Goal: Check status: Check status

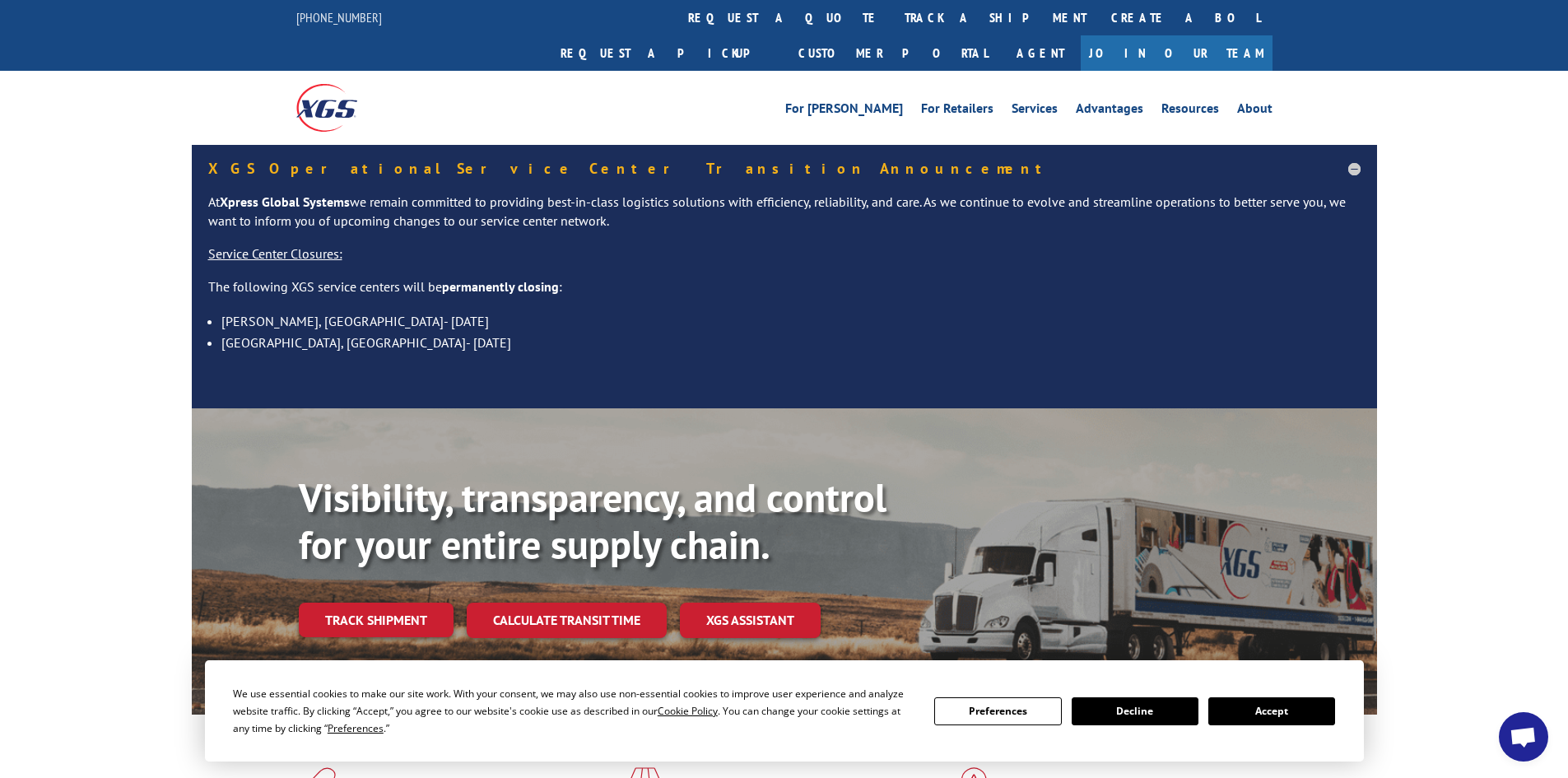
click at [1255, 709] on button "Accept" at bounding box center [1272, 711] width 126 height 28
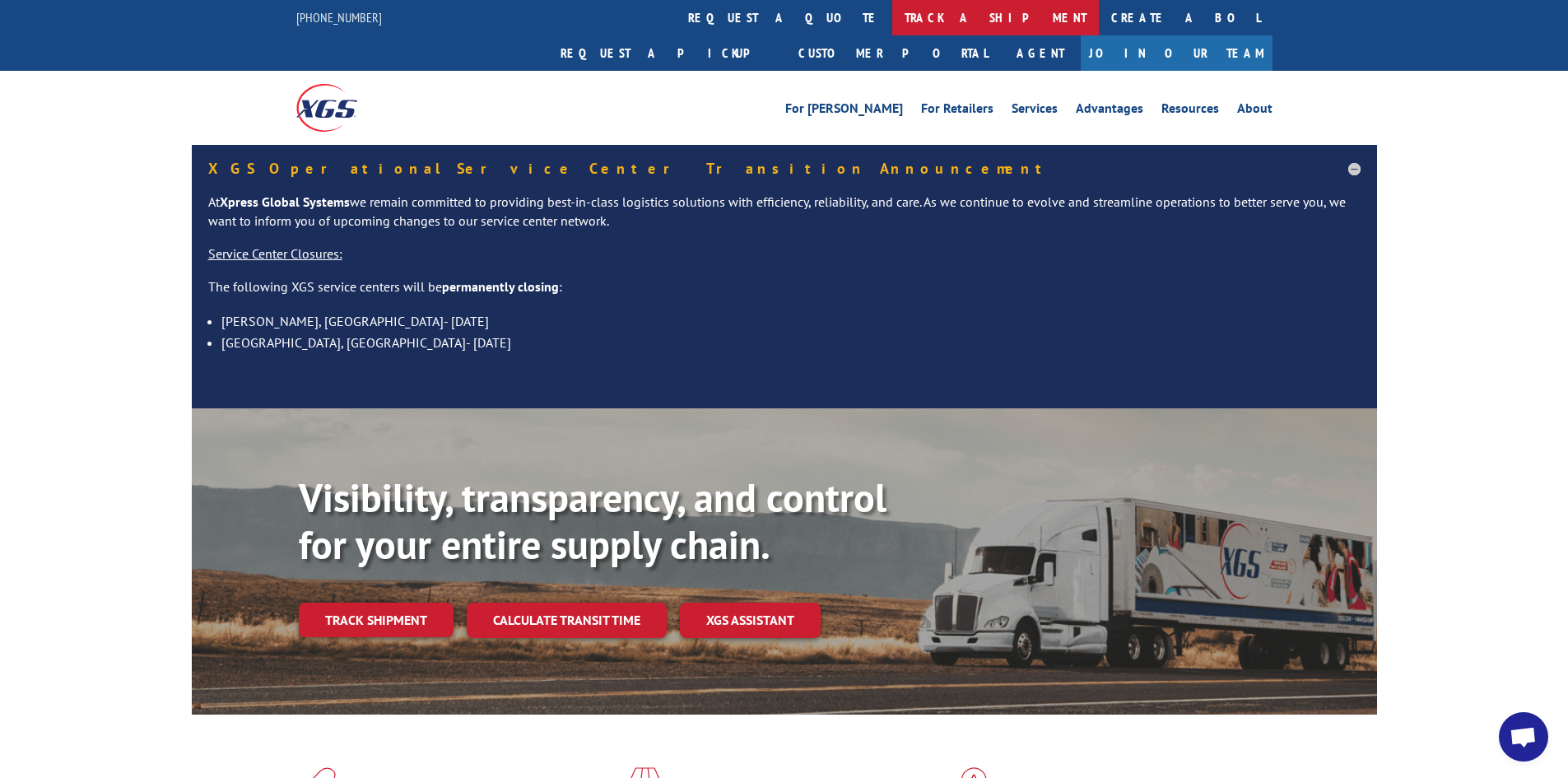
click at [892, 17] on link "track a shipment" at bounding box center [995, 18] width 206 height 36
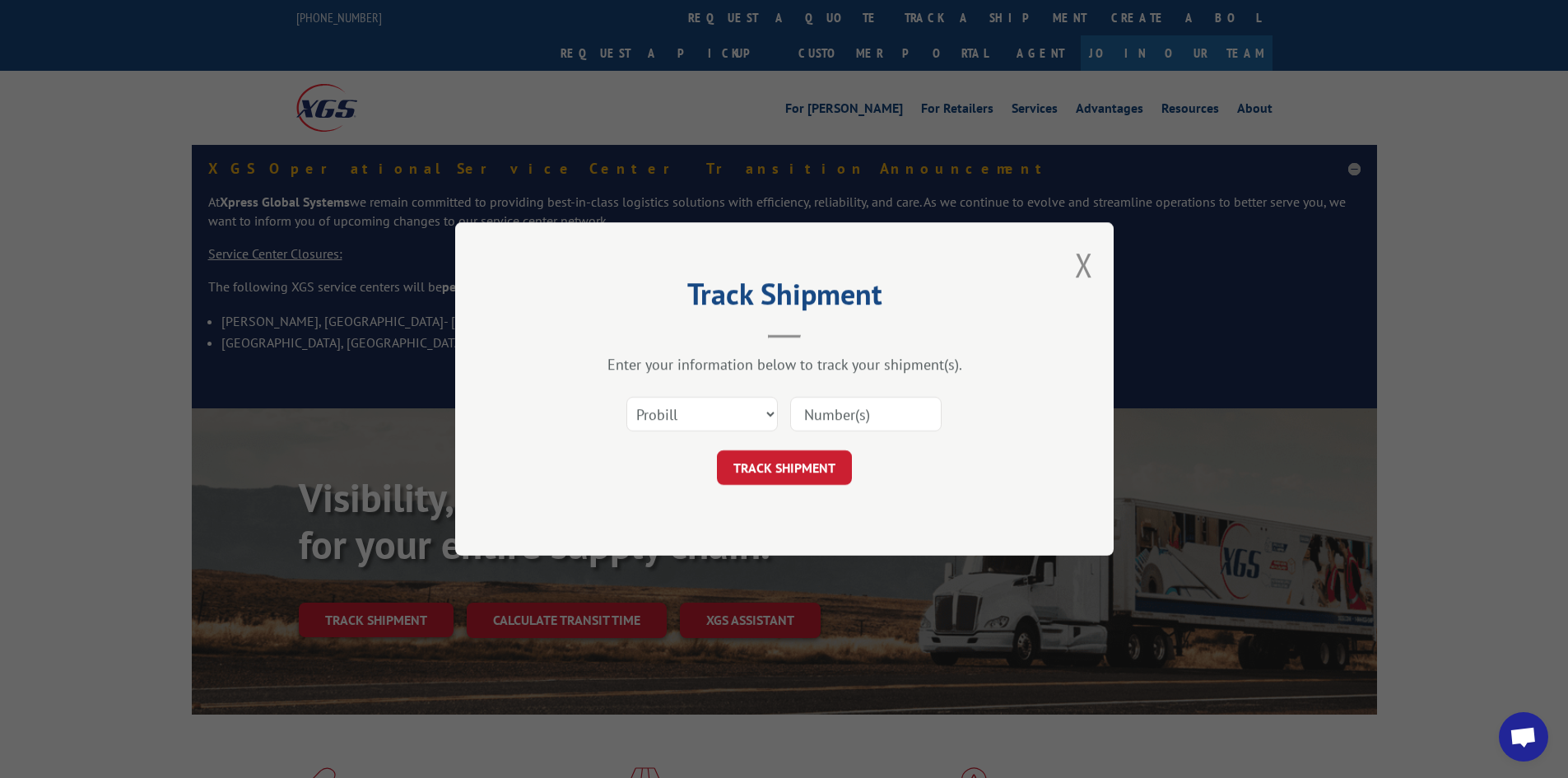
click at [831, 420] on input at bounding box center [866, 413] width 151 height 35
paste input "17467949"
type input "17467949"
click at [784, 466] on button "TRACK SHIPMENT" at bounding box center [784, 468] width 135 height 35
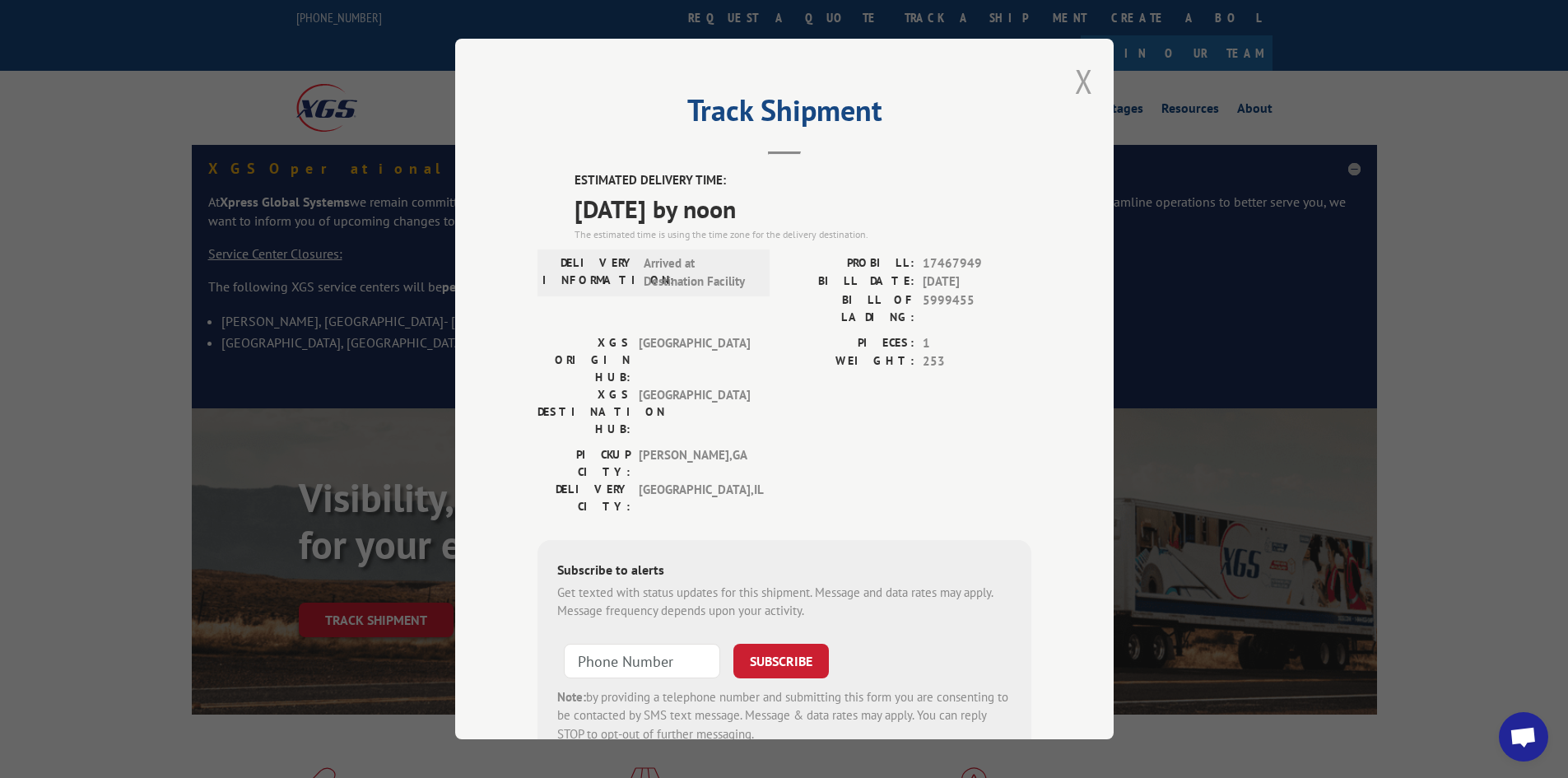
click at [1075, 77] on button "Close modal" at bounding box center [1084, 81] width 18 height 43
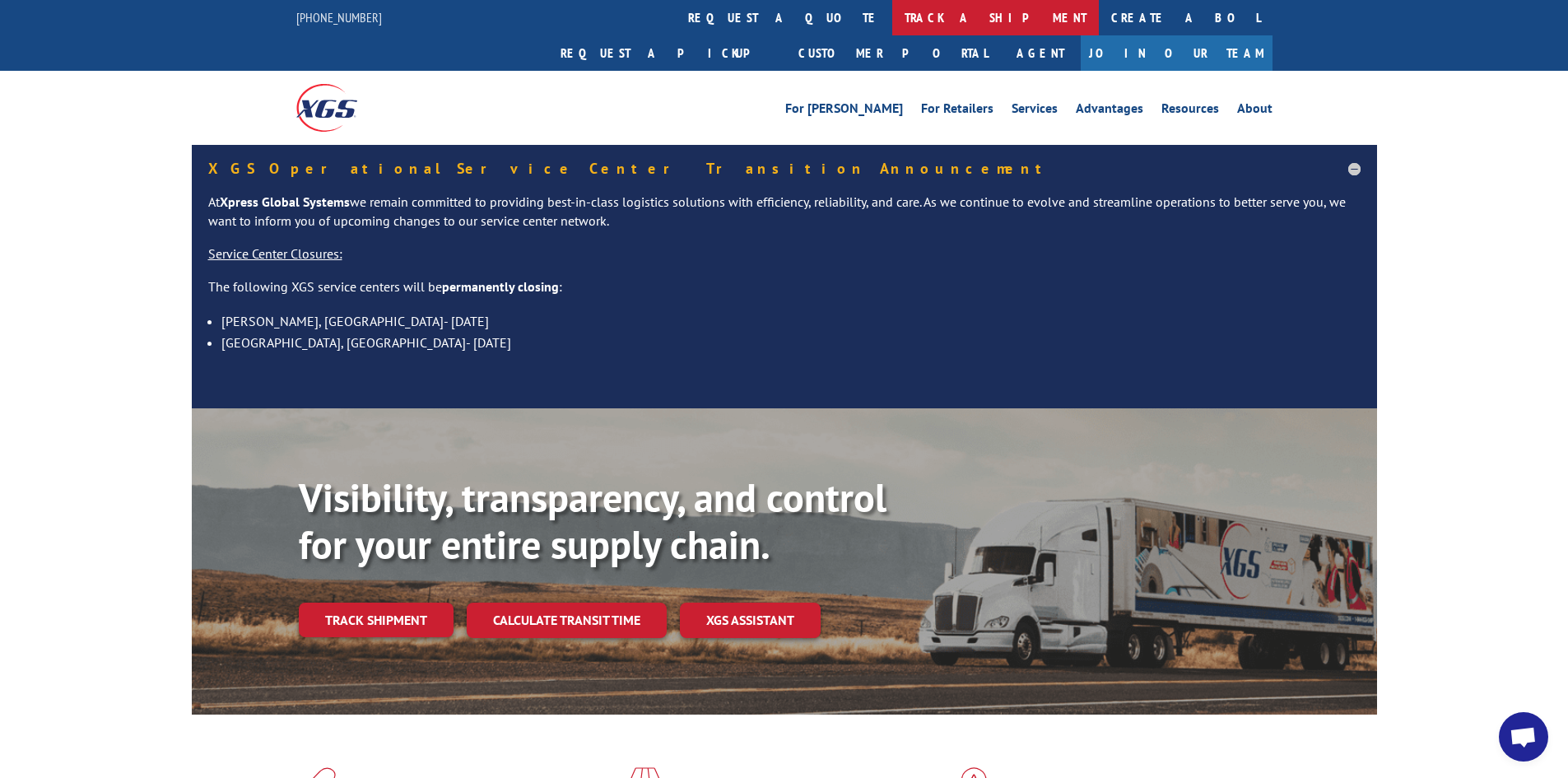
click at [892, 17] on link "track a shipment" at bounding box center [995, 18] width 206 height 36
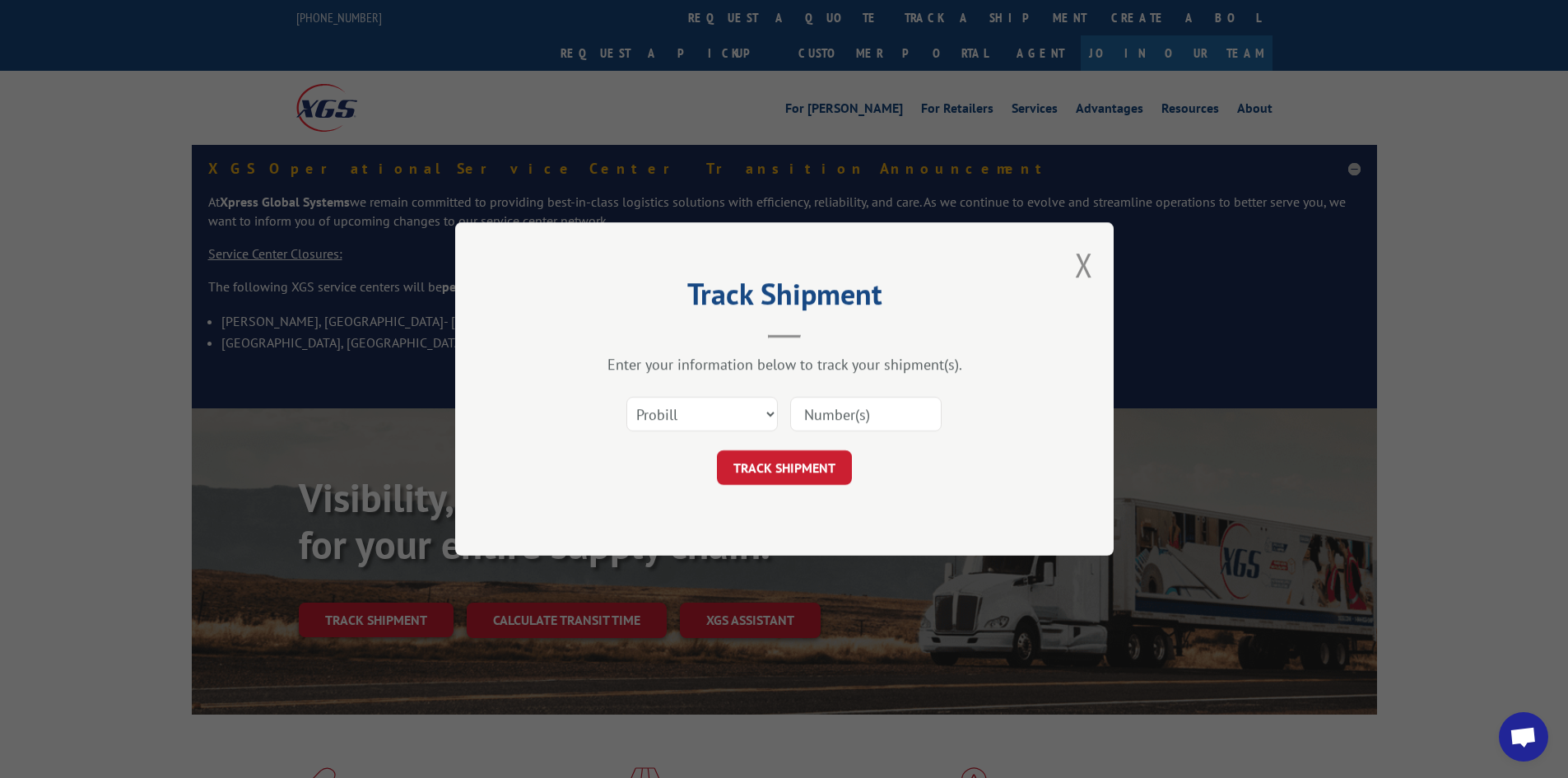
click at [913, 419] on input at bounding box center [866, 413] width 151 height 35
paste input "17467737"
type input "17467737"
click at [790, 450] on form "Select category... Probill BOL PO 17467737 TRACK SHIPMENT" at bounding box center [784, 435] width 494 height 98
click at [761, 475] on button "TRACK SHIPMENT" at bounding box center [784, 468] width 135 height 35
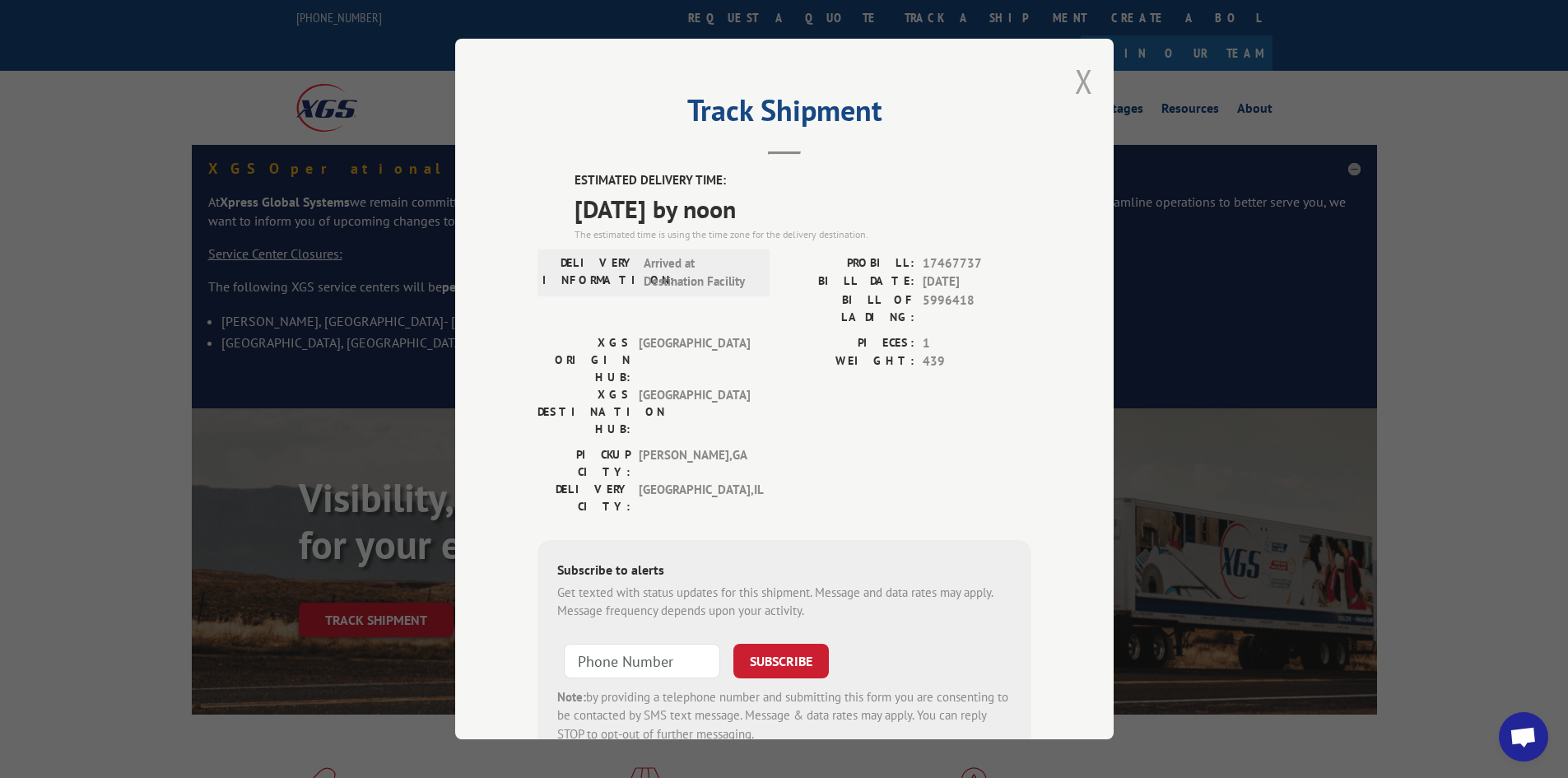
drag, startPoint x: 1083, startPoint y: 83, endPoint x: 870, endPoint y: 58, distance: 214.5
click at [1080, 83] on button "Close modal" at bounding box center [1084, 81] width 18 height 43
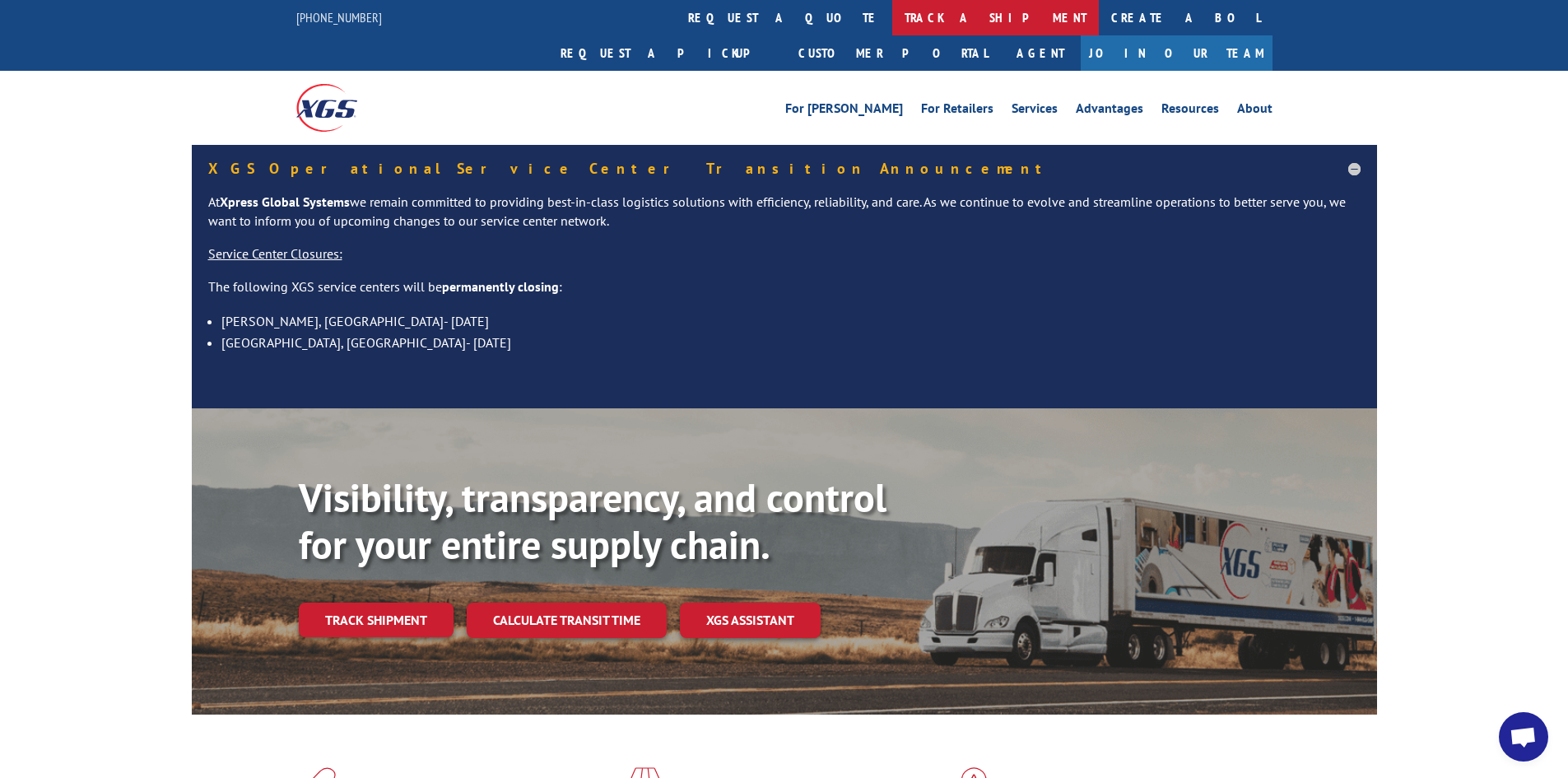
click at [892, 21] on link "track a shipment" at bounding box center [995, 18] width 206 height 36
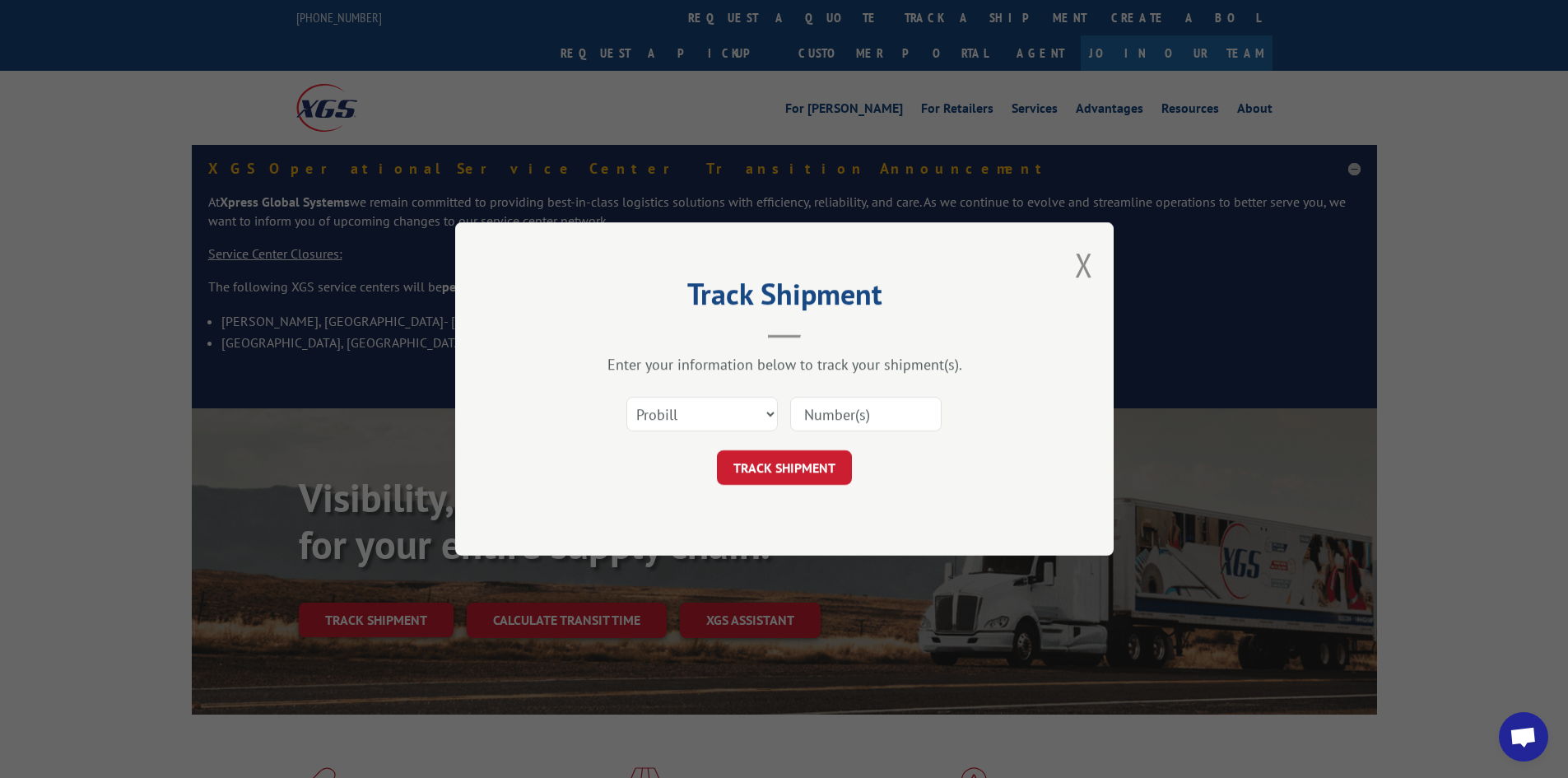
click at [884, 415] on input at bounding box center [866, 413] width 151 height 35
paste input "17467920"
type input "17467920"
click at [795, 465] on button "TRACK SHIPMENT" at bounding box center [784, 468] width 135 height 35
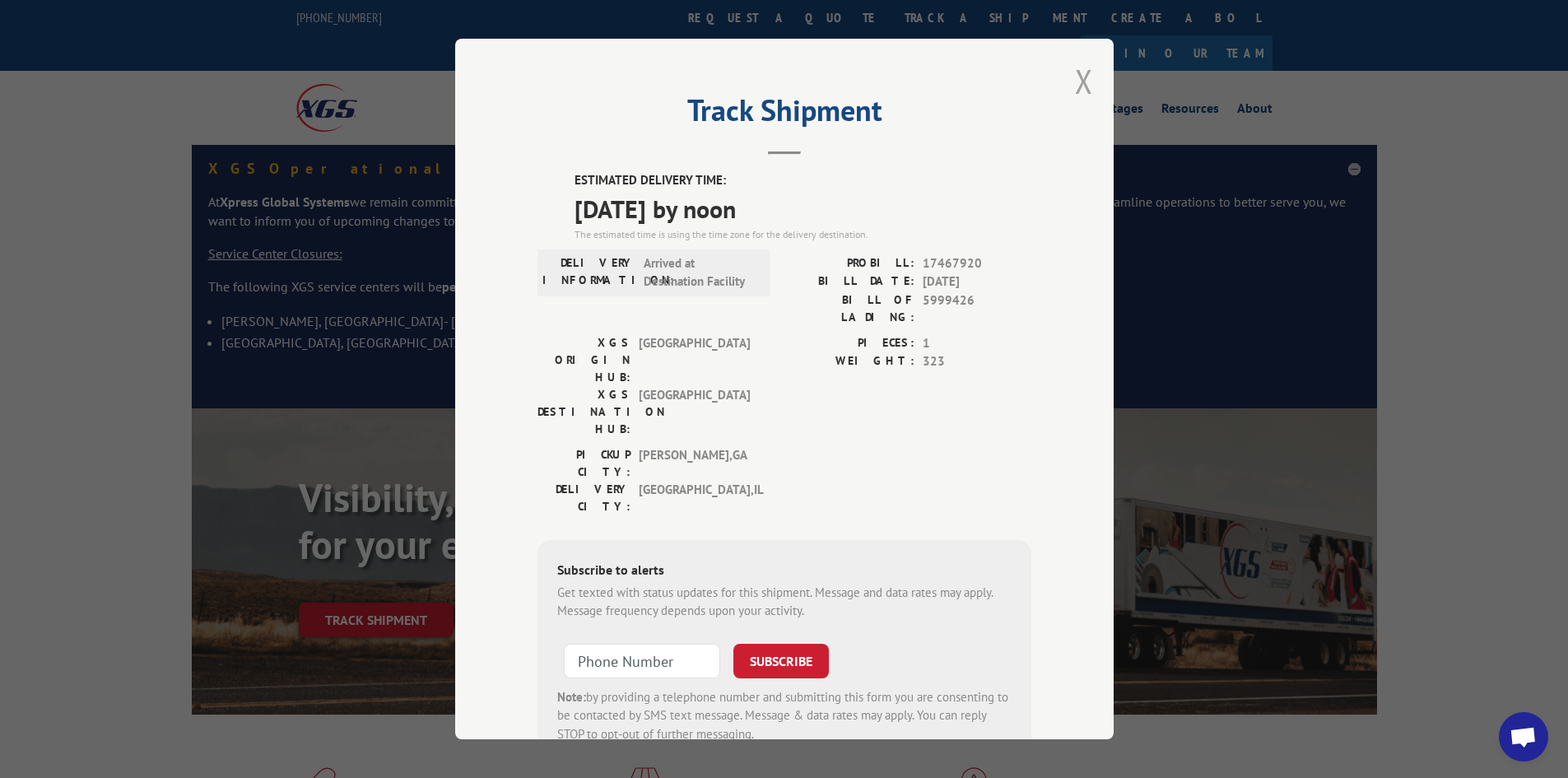
drag, startPoint x: 1074, startPoint y: 81, endPoint x: 795, endPoint y: 27, distance: 284.2
click at [1075, 81] on button "Close modal" at bounding box center [1084, 81] width 18 height 43
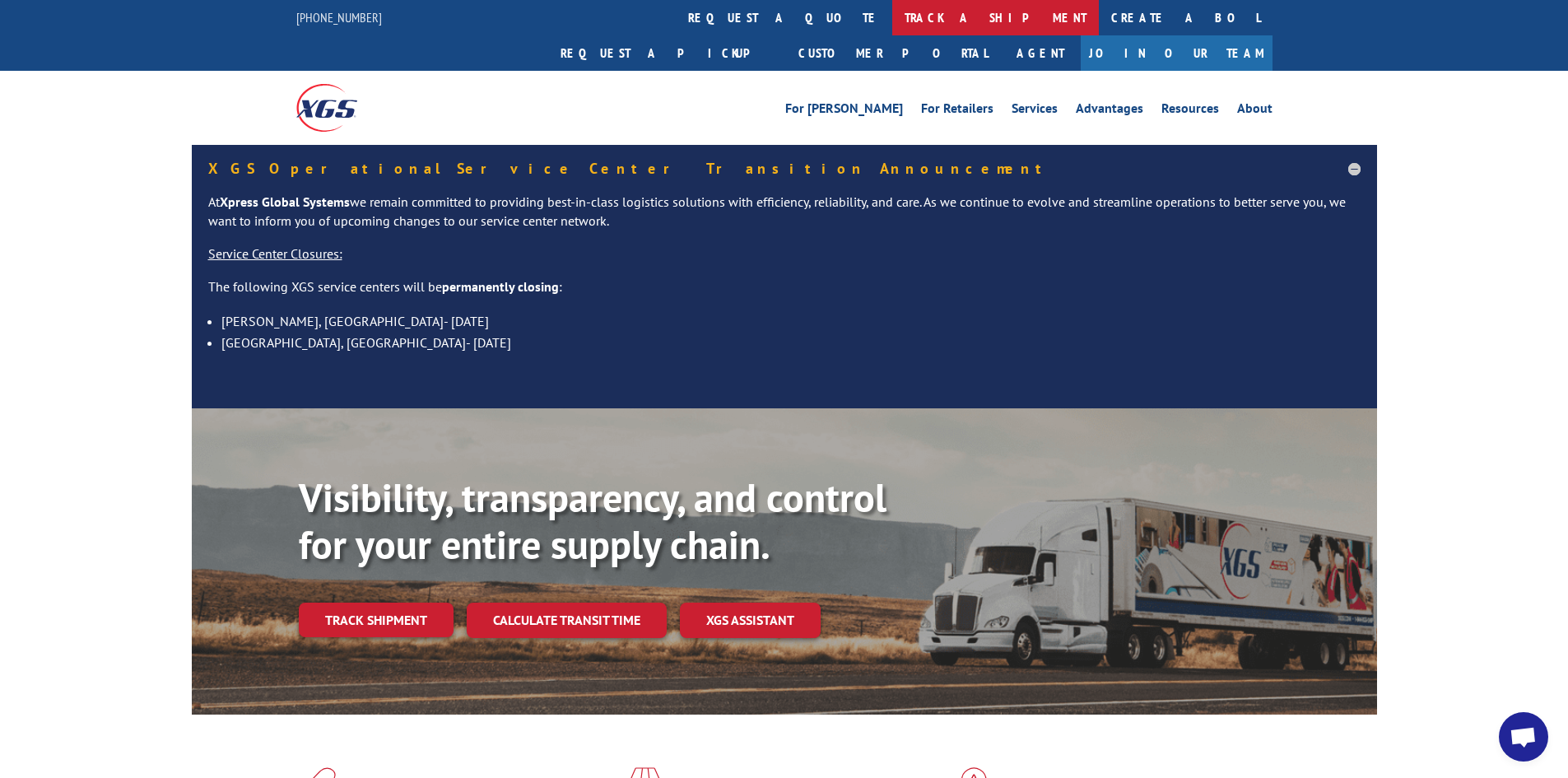
click at [892, 22] on link "track a shipment" at bounding box center [995, 18] width 206 height 36
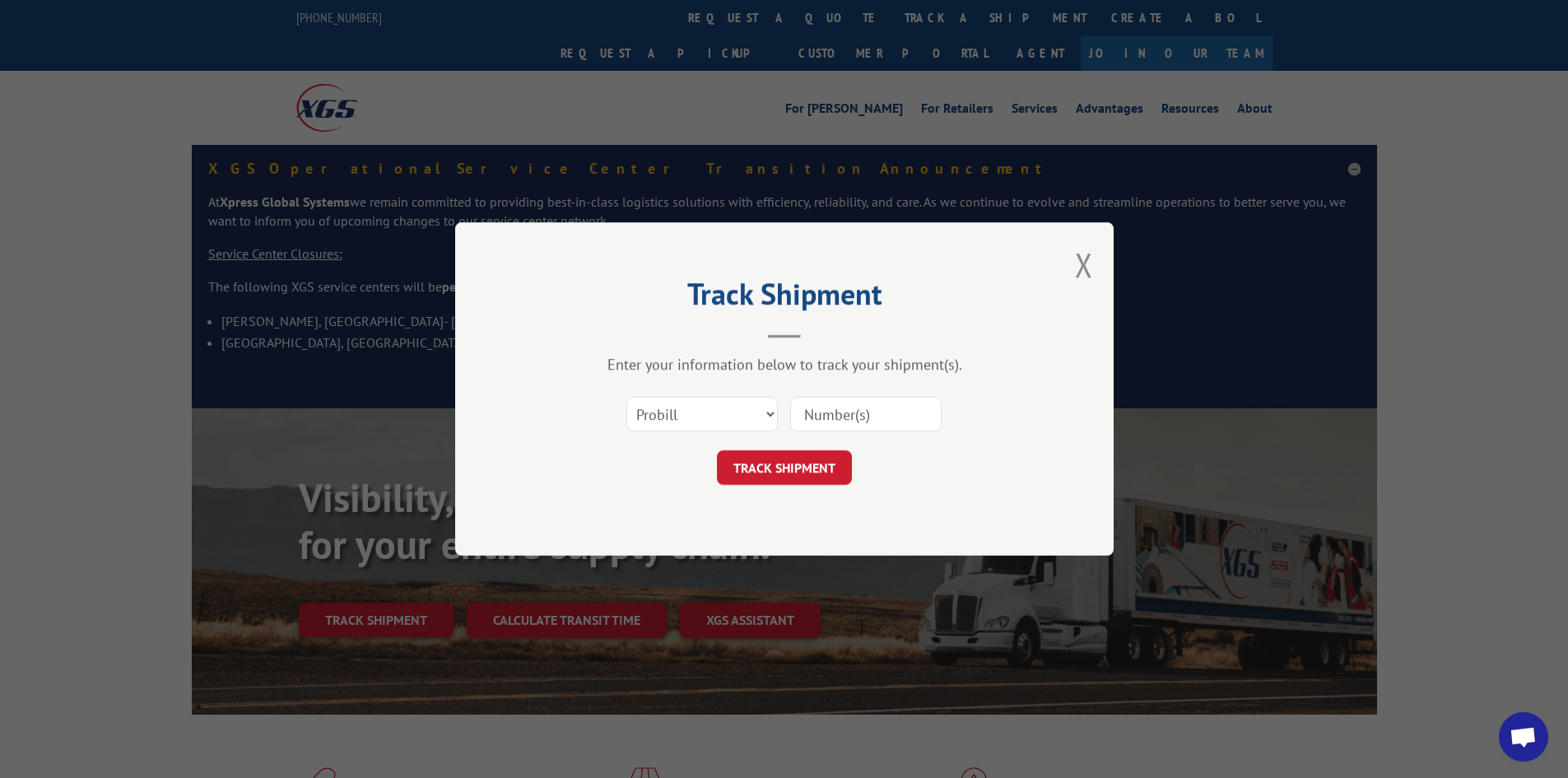
click at [893, 408] on input at bounding box center [866, 413] width 151 height 35
paste input "17227551"
type input "17227551"
click at [830, 475] on button "TRACK SHIPMENT" at bounding box center [784, 468] width 135 height 35
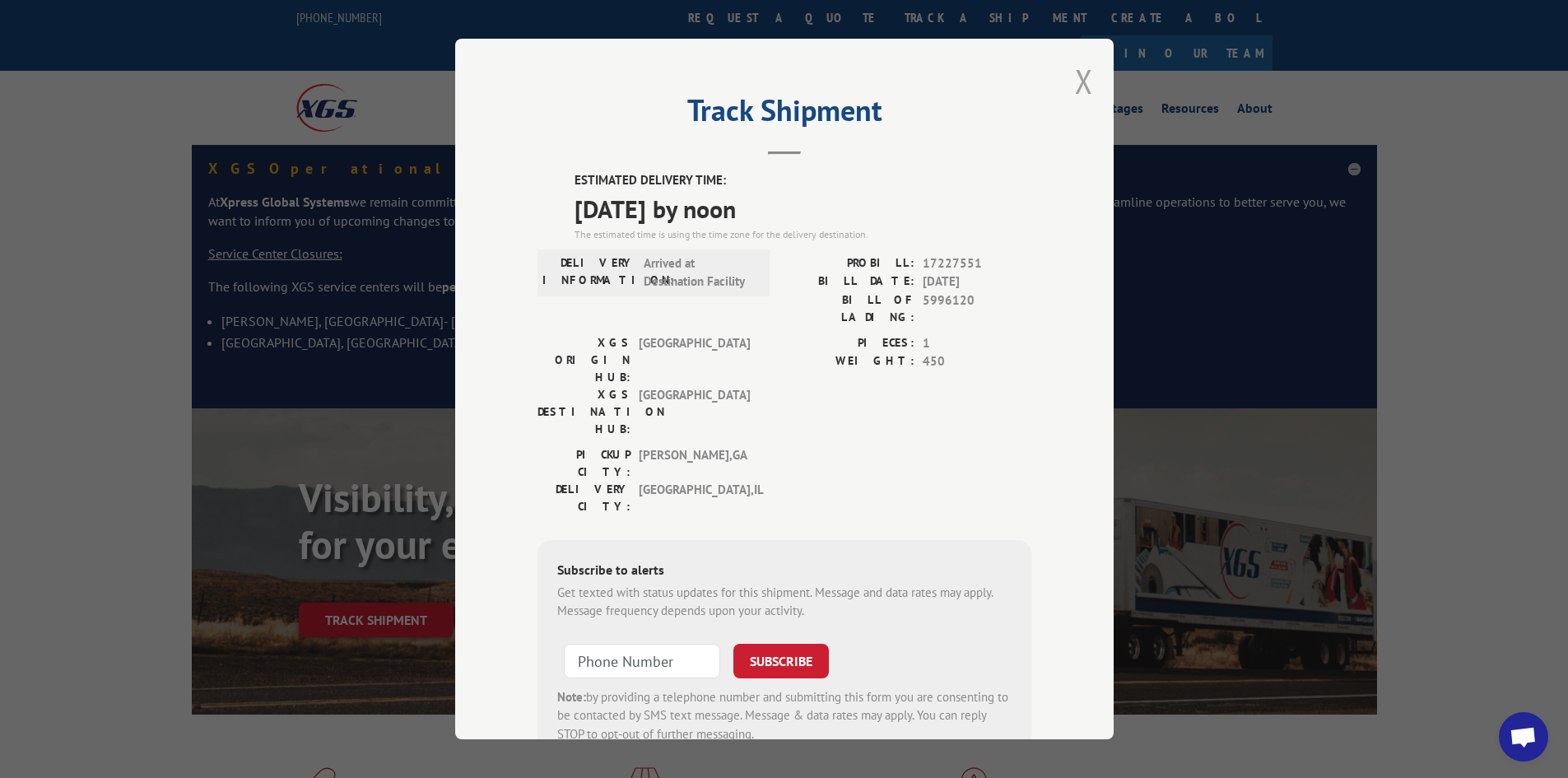
click at [1079, 80] on button "Close modal" at bounding box center [1084, 81] width 18 height 43
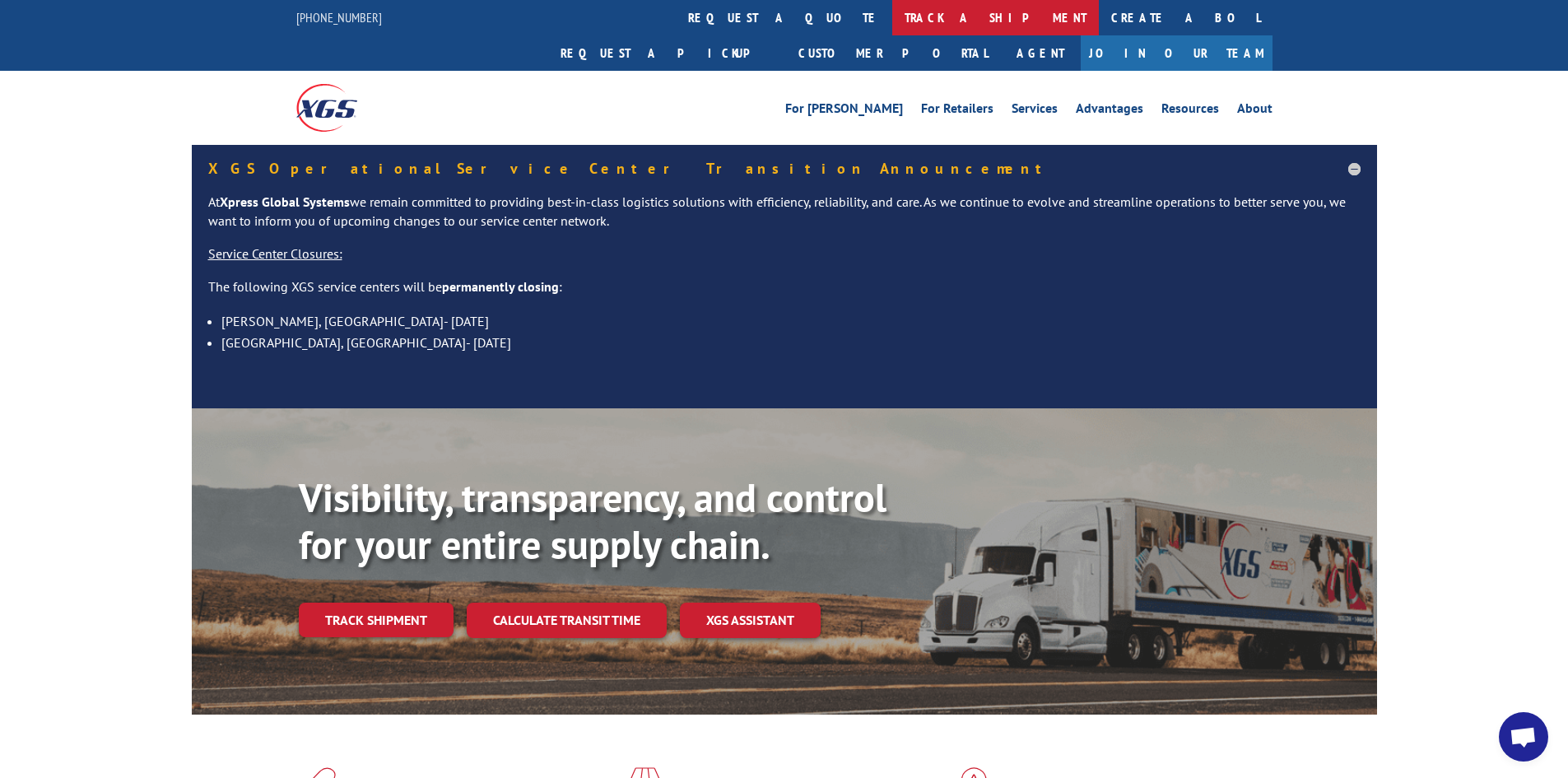
click at [892, 10] on link "track a shipment" at bounding box center [995, 18] width 206 height 36
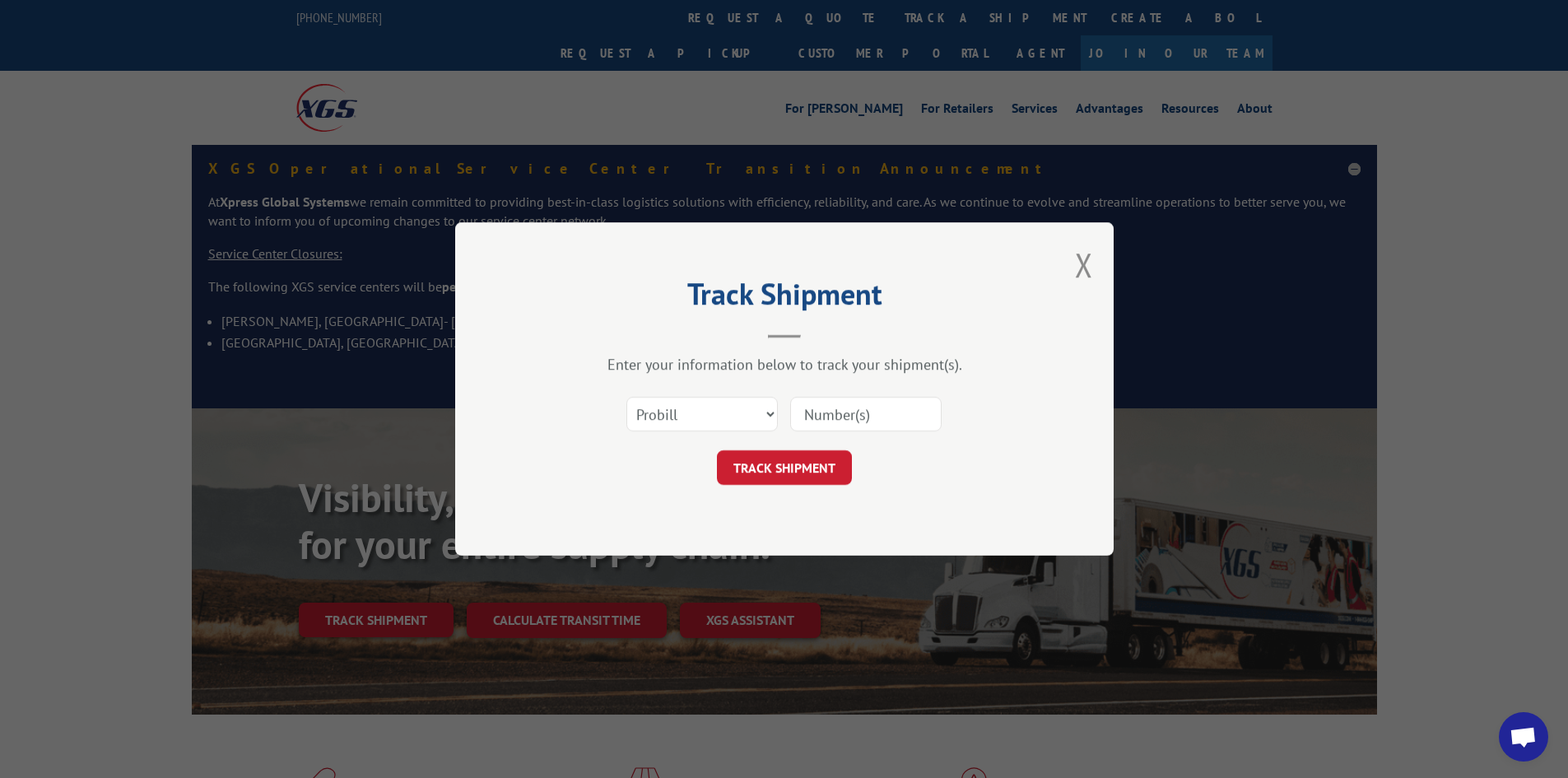
click at [865, 408] on input at bounding box center [866, 413] width 151 height 35
paste input "17227728"
type input "17227728"
click at [797, 464] on button "TRACK SHIPMENT" at bounding box center [784, 468] width 135 height 35
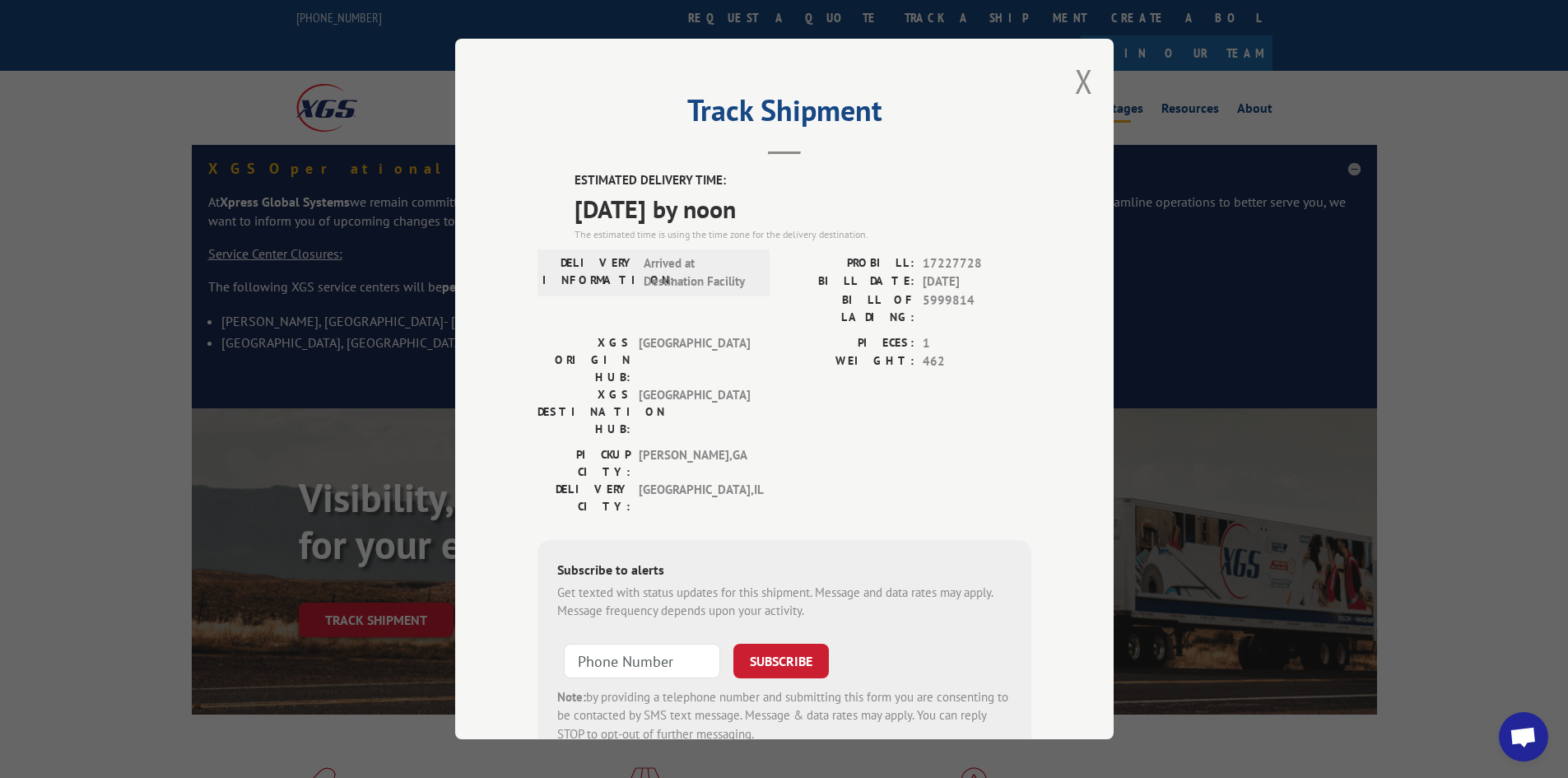
click at [1075, 66] on button "Close modal" at bounding box center [1084, 81] width 18 height 43
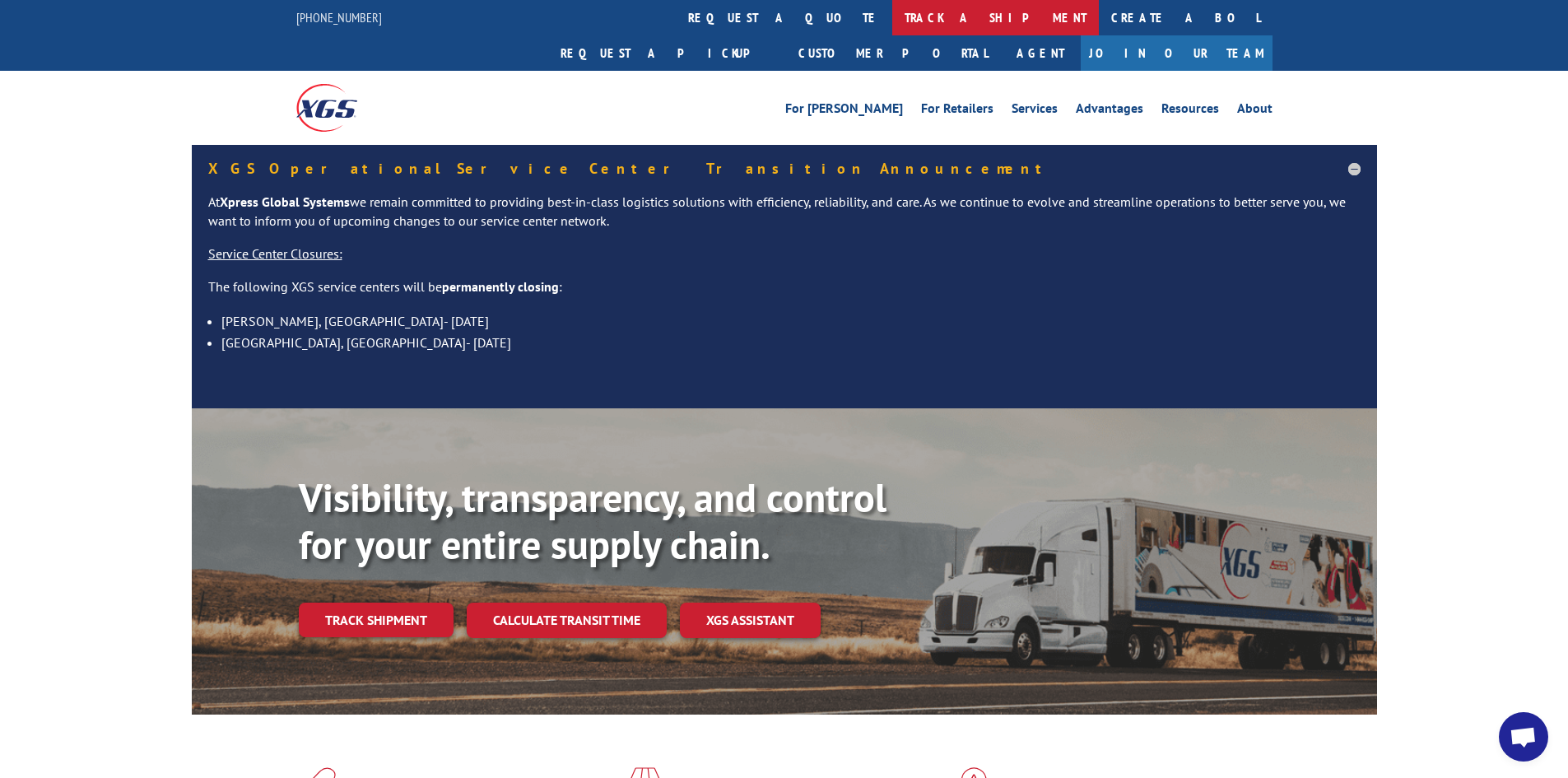
drag, startPoint x: 726, startPoint y: 14, endPoint x: 882, endPoint y: 292, distance: 318.8
click at [892, 14] on link "track a shipment" at bounding box center [995, 18] width 206 height 36
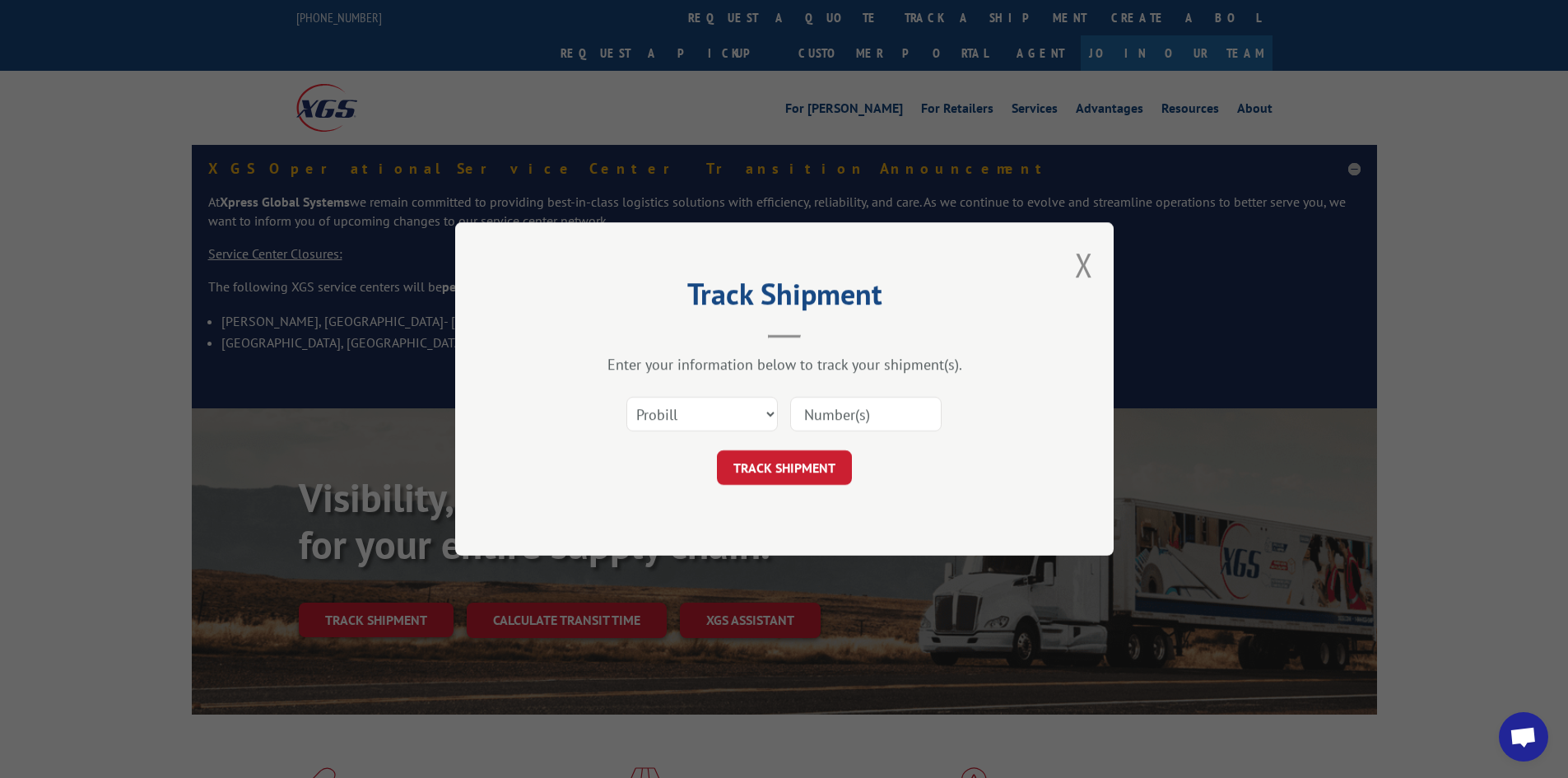
click at [879, 408] on input at bounding box center [866, 413] width 151 height 35
paste input "17227698"
type input "17227698"
click at [791, 470] on button "TRACK SHIPMENT" at bounding box center [784, 468] width 135 height 35
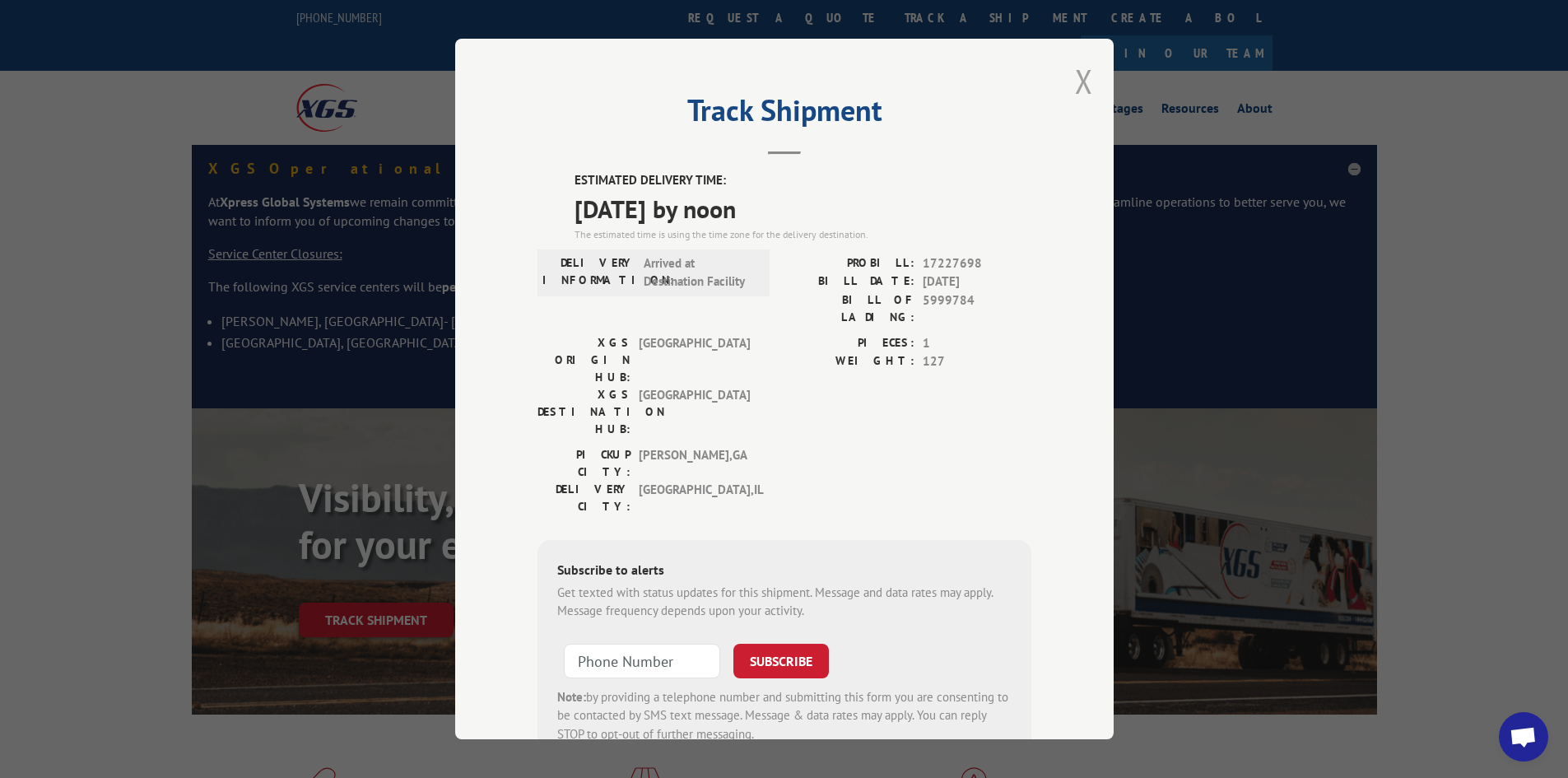
drag, startPoint x: 1078, startPoint y: 81, endPoint x: 899, endPoint y: 45, distance: 182.6
click at [1078, 80] on button "Close modal" at bounding box center [1084, 81] width 18 height 43
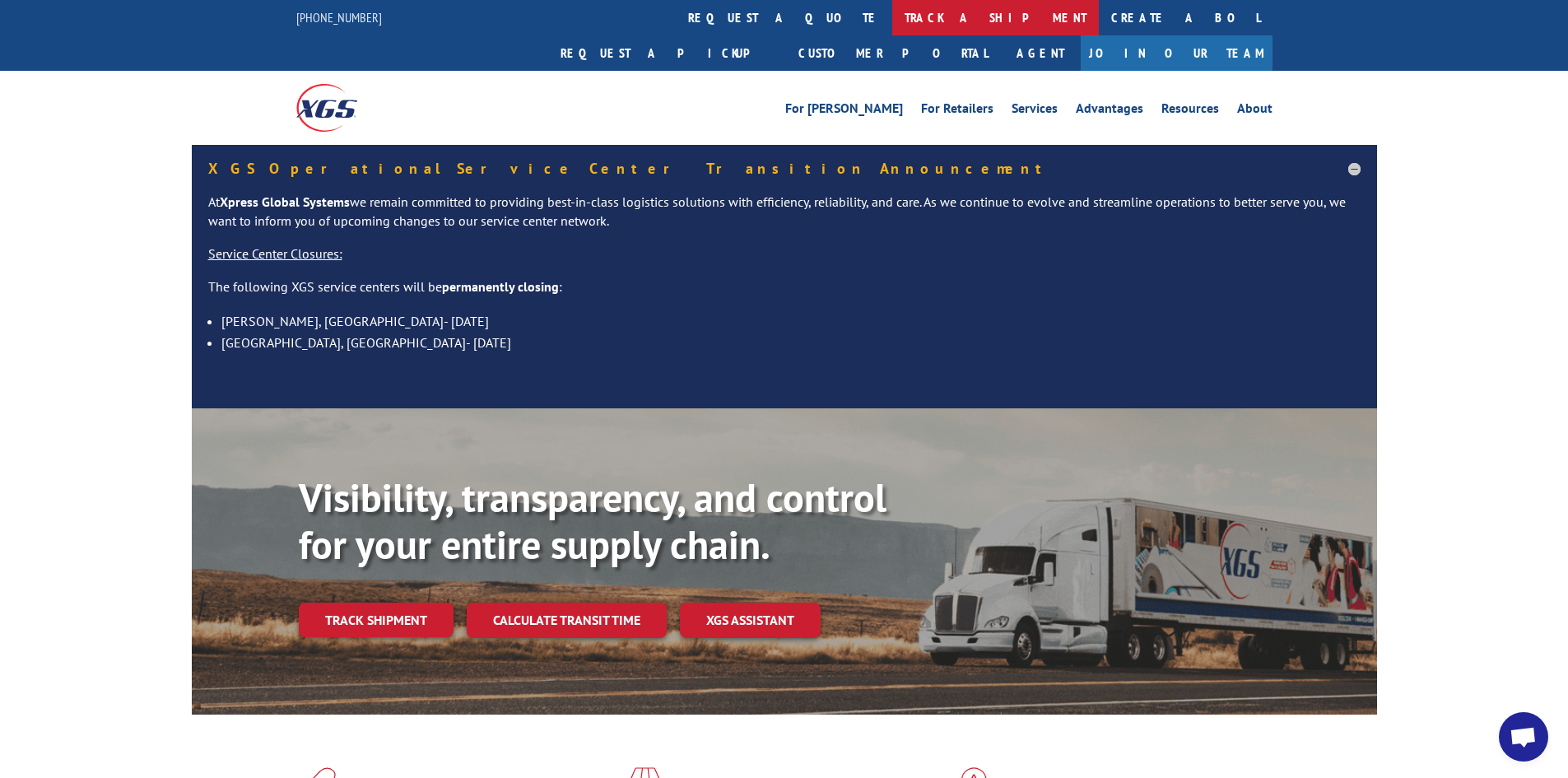
click at [892, 15] on link "track a shipment" at bounding box center [995, 18] width 206 height 36
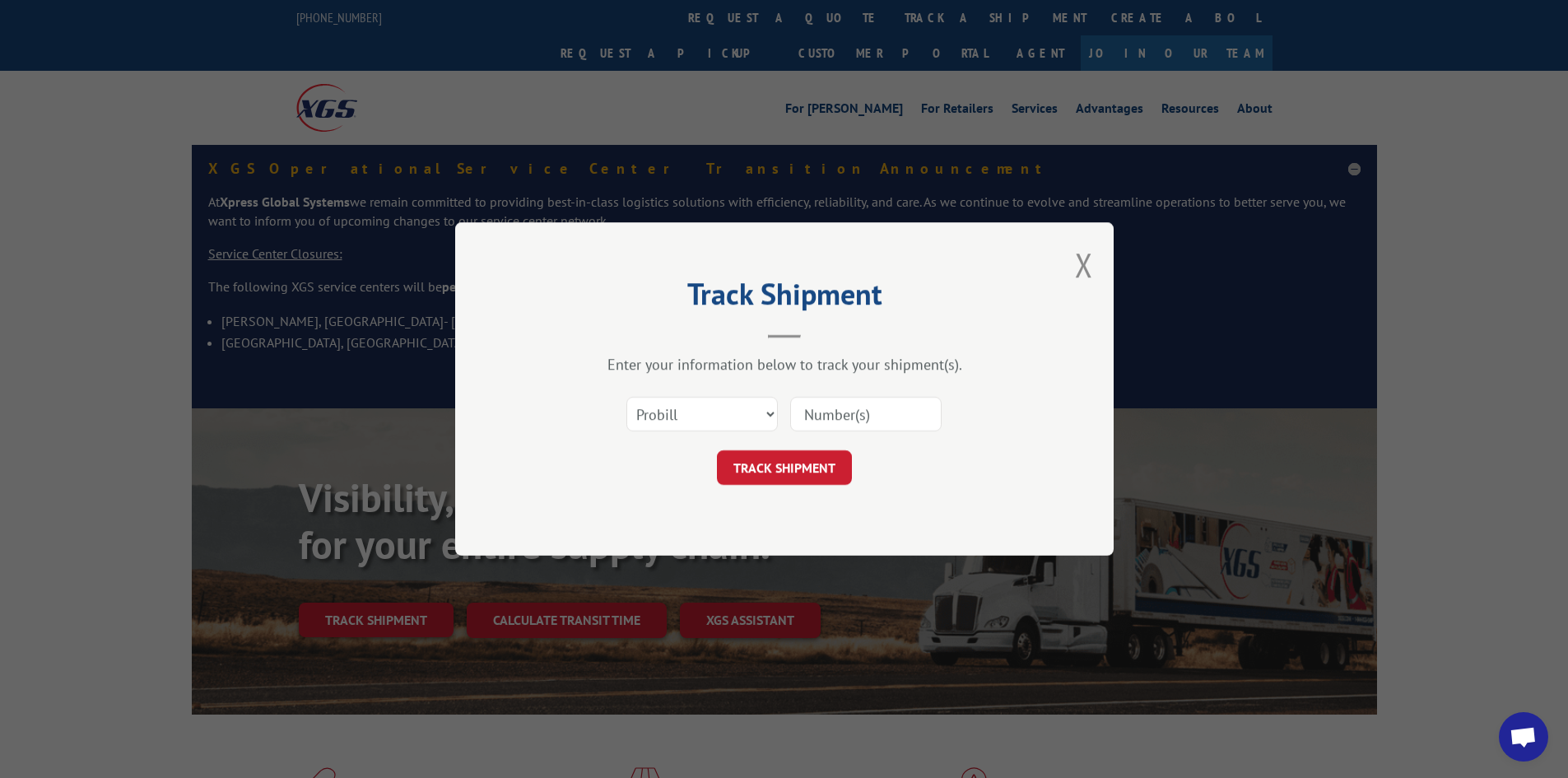
click at [900, 407] on input at bounding box center [866, 413] width 151 height 35
paste input "17589752"
type input "17589752"
click at [786, 471] on button "TRACK SHIPMENT" at bounding box center [784, 468] width 135 height 35
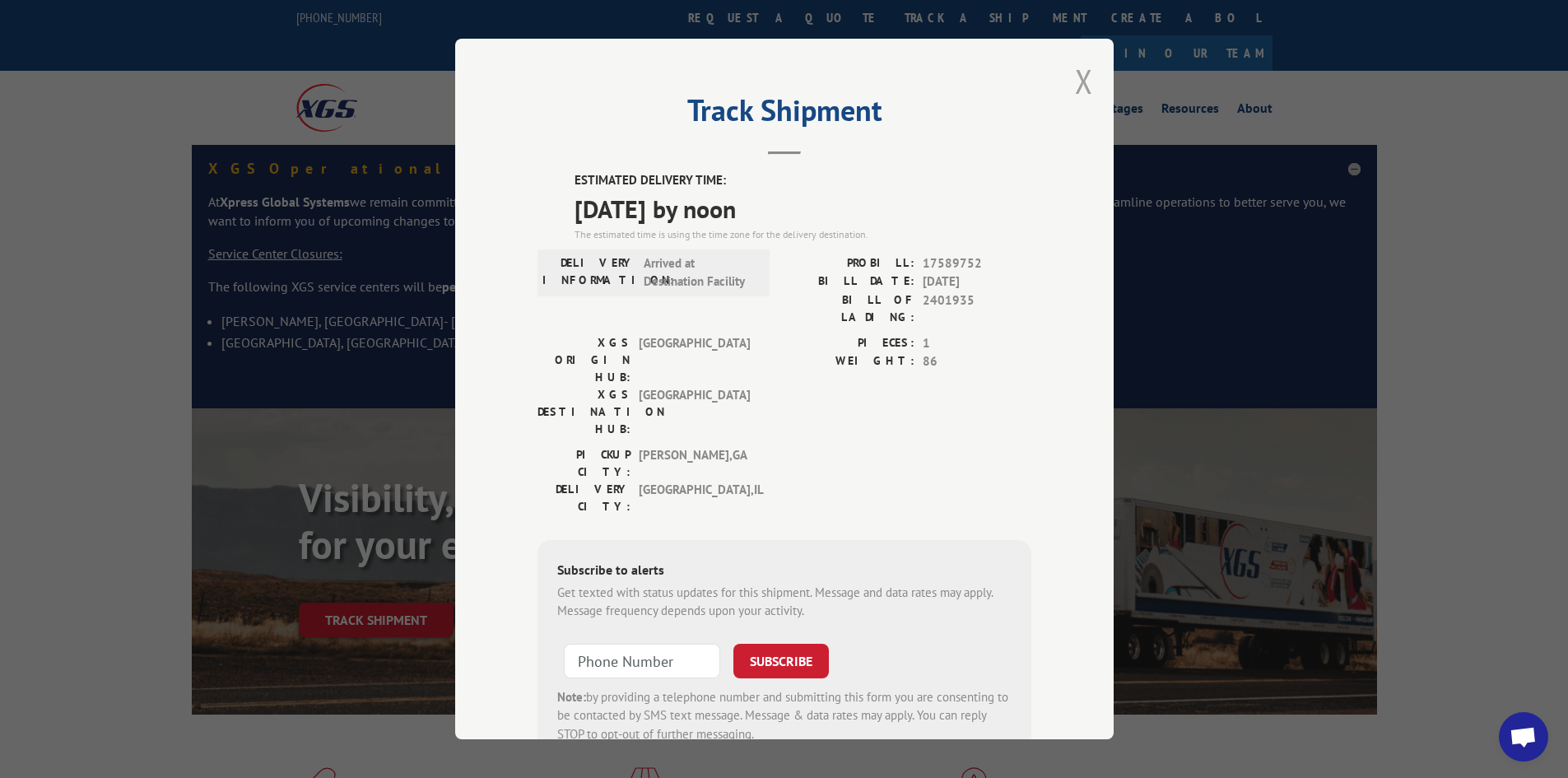
click at [1075, 79] on button "Close modal" at bounding box center [1084, 81] width 18 height 43
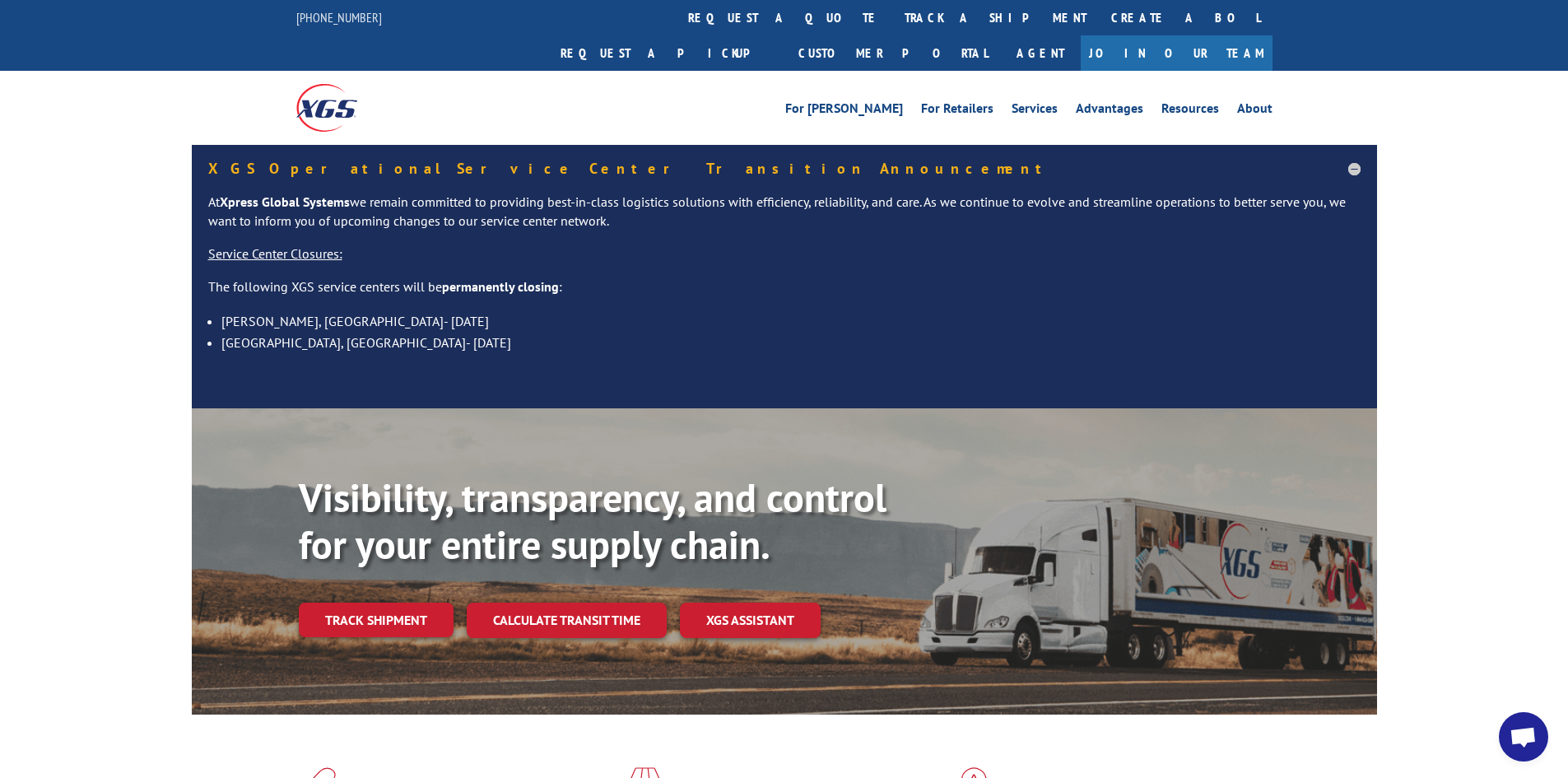
click at [892, 22] on link "track a shipment" at bounding box center [995, 18] width 206 height 36
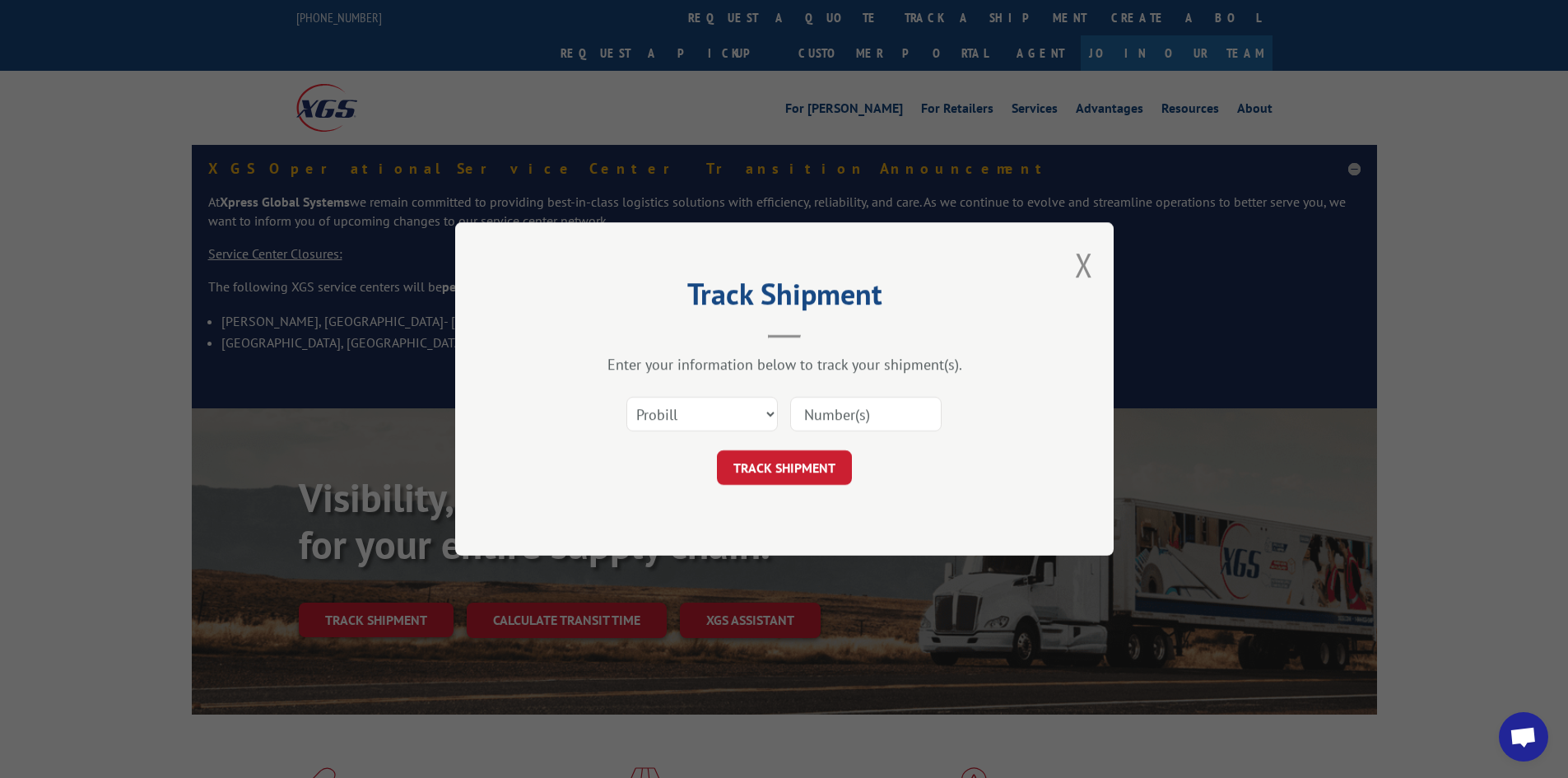
click at [884, 412] on input at bounding box center [866, 413] width 151 height 35
paste input "17468470"
type input "17468470"
click at [788, 471] on button "TRACK SHIPMENT" at bounding box center [784, 468] width 135 height 35
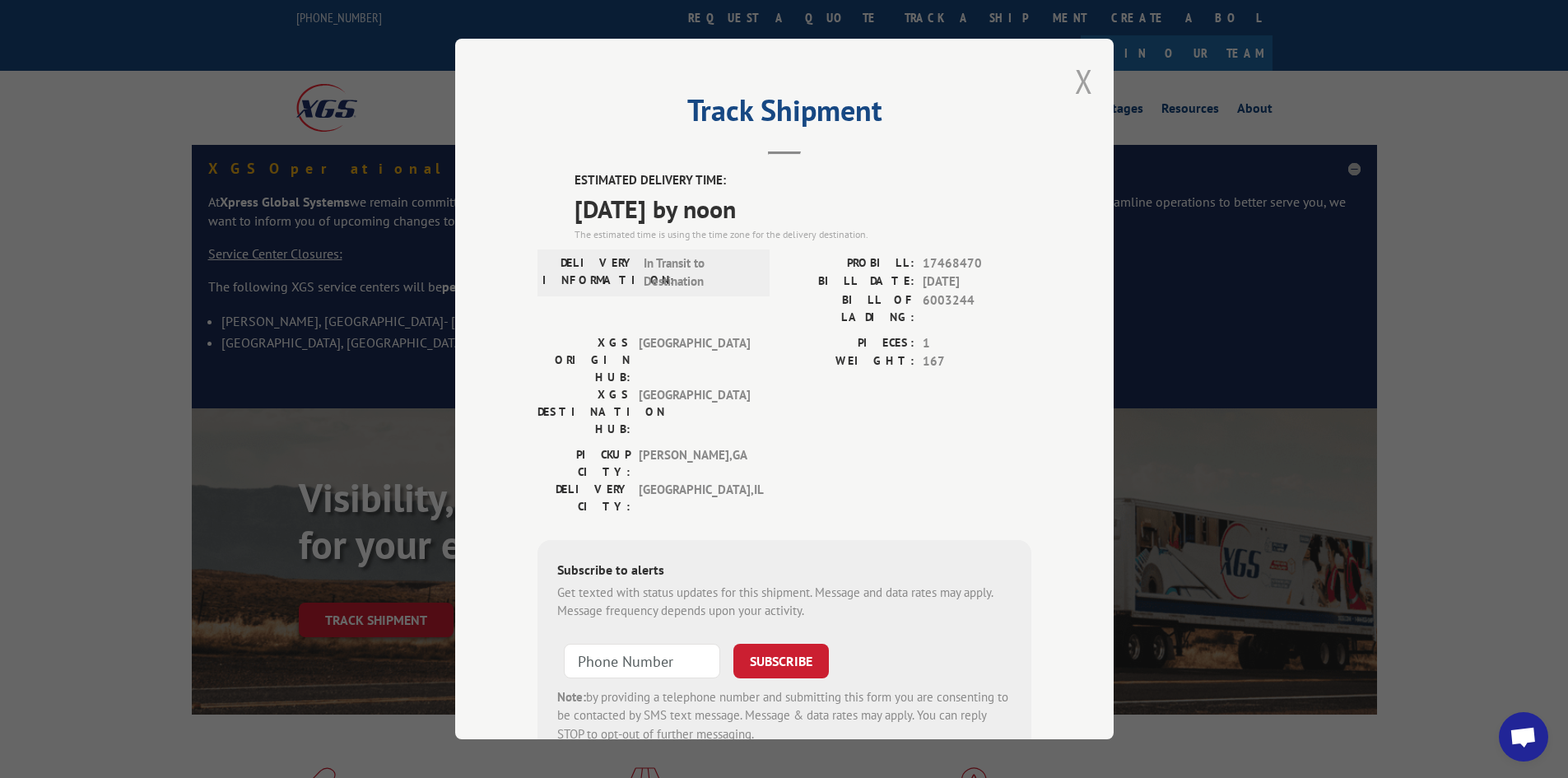
drag, startPoint x: 1069, startPoint y: 76, endPoint x: 688, endPoint y: 19, distance: 385.2
click at [1061, 76] on div "Track Shipment ESTIMATED DELIVERY TIME: [DATE] by noon The estimated time is us…" at bounding box center [784, 389] width 658 height 701
click at [1075, 86] on button "Close modal" at bounding box center [1084, 81] width 18 height 43
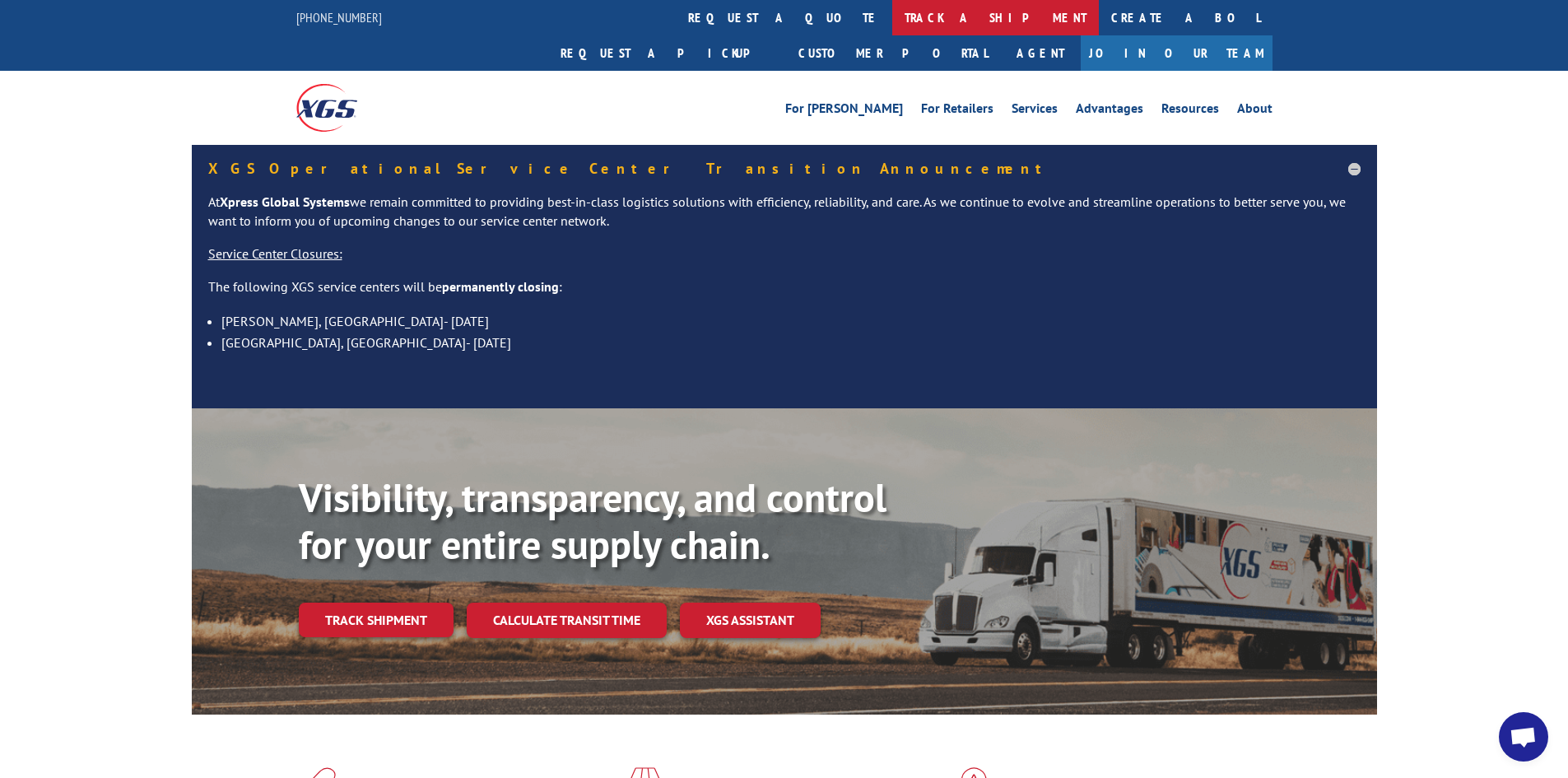
click at [892, 22] on link "track a shipment" at bounding box center [995, 18] width 206 height 36
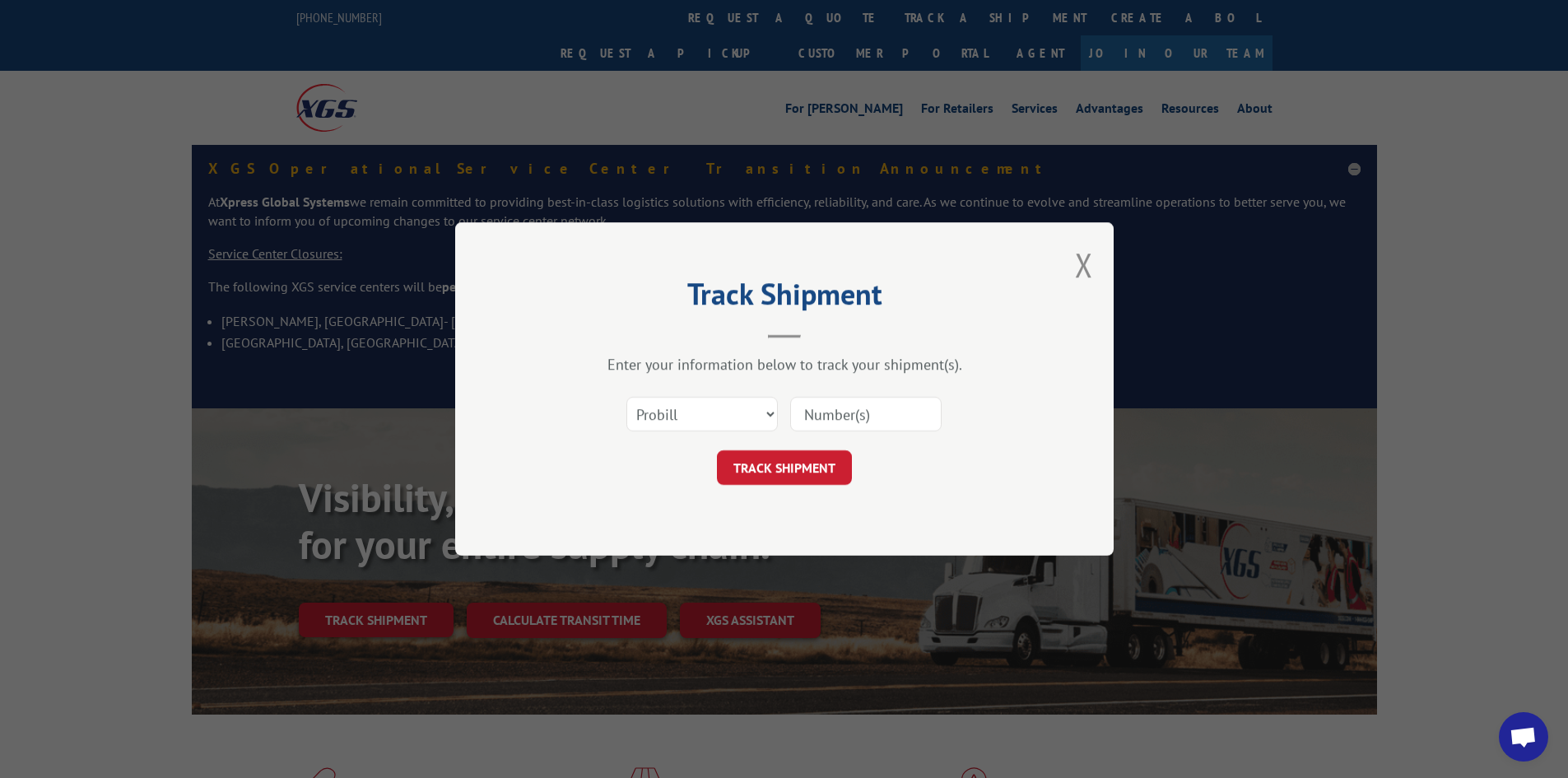
click at [904, 407] on input at bounding box center [866, 413] width 151 height 35
paste input "17228209"
type input "17228209"
click at [804, 463] on button "TRACK SHIPMENT" at bounding box center [784, 468] width 135 height 35
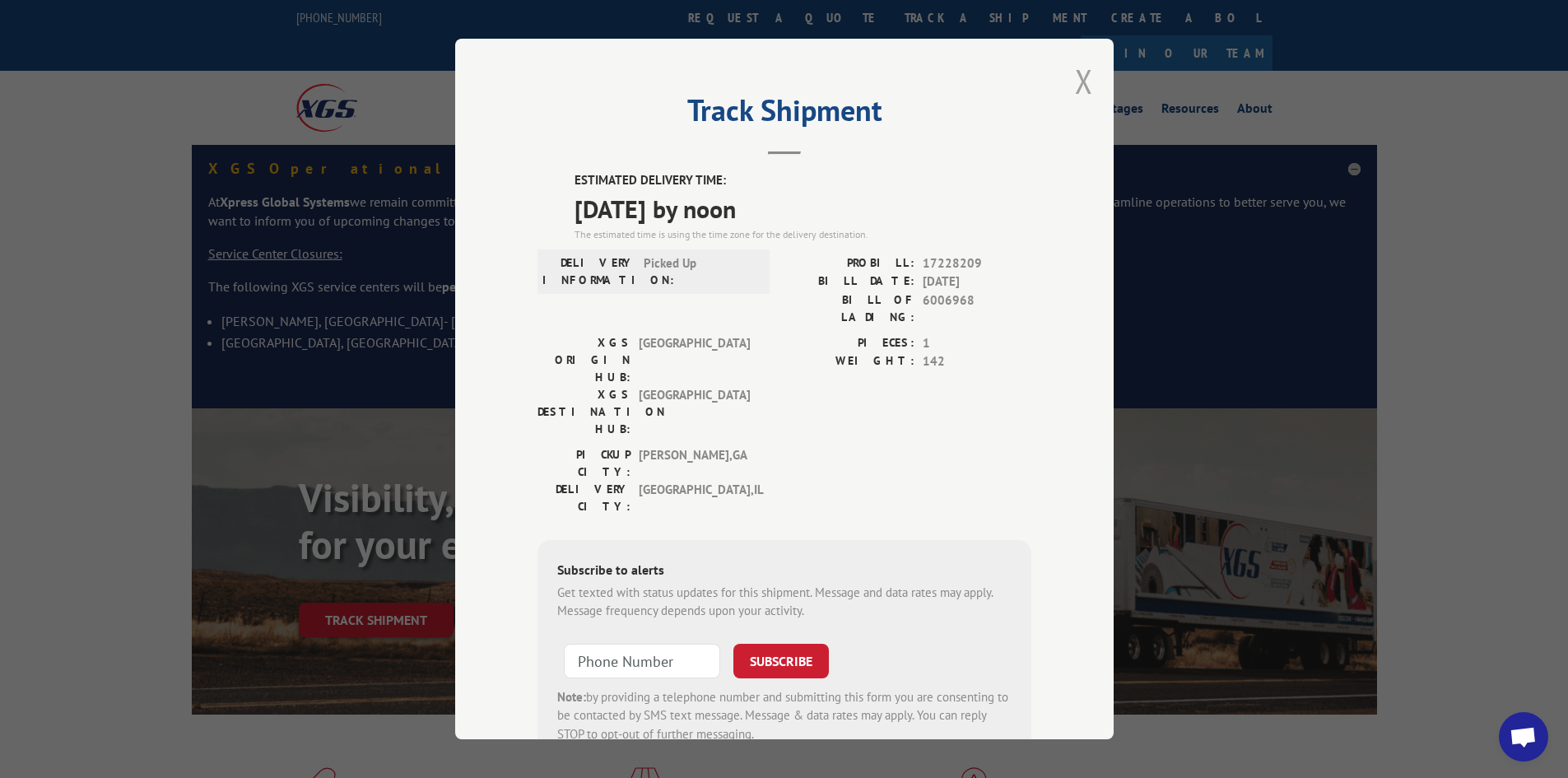
click at [1084, 76] on button "Close modal" at bounding box center [1084, 81] width 18 height 43
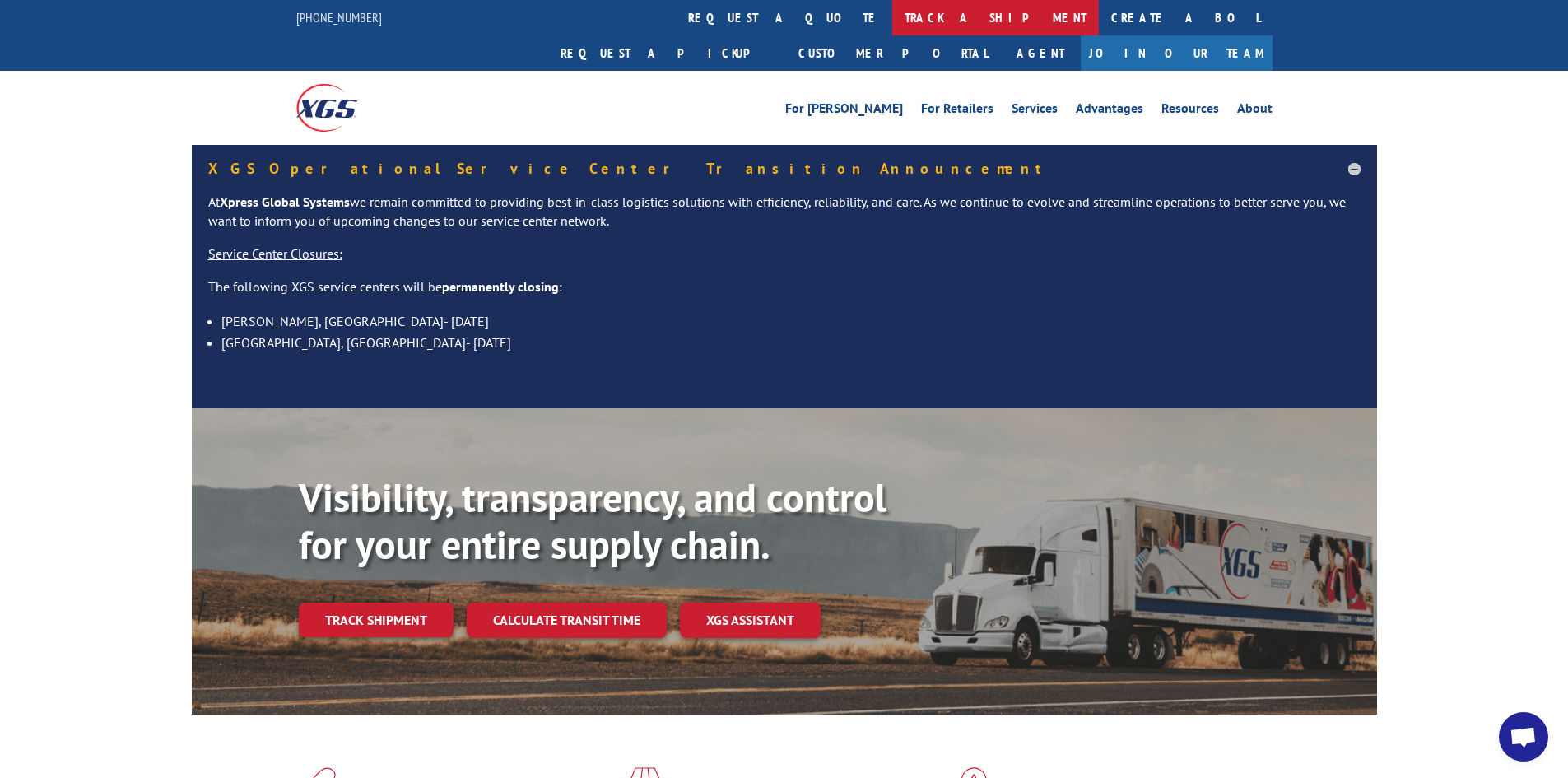
click at [892, 17] on link "track a shipment" at bounding box center [995, 18] width 206 height 36
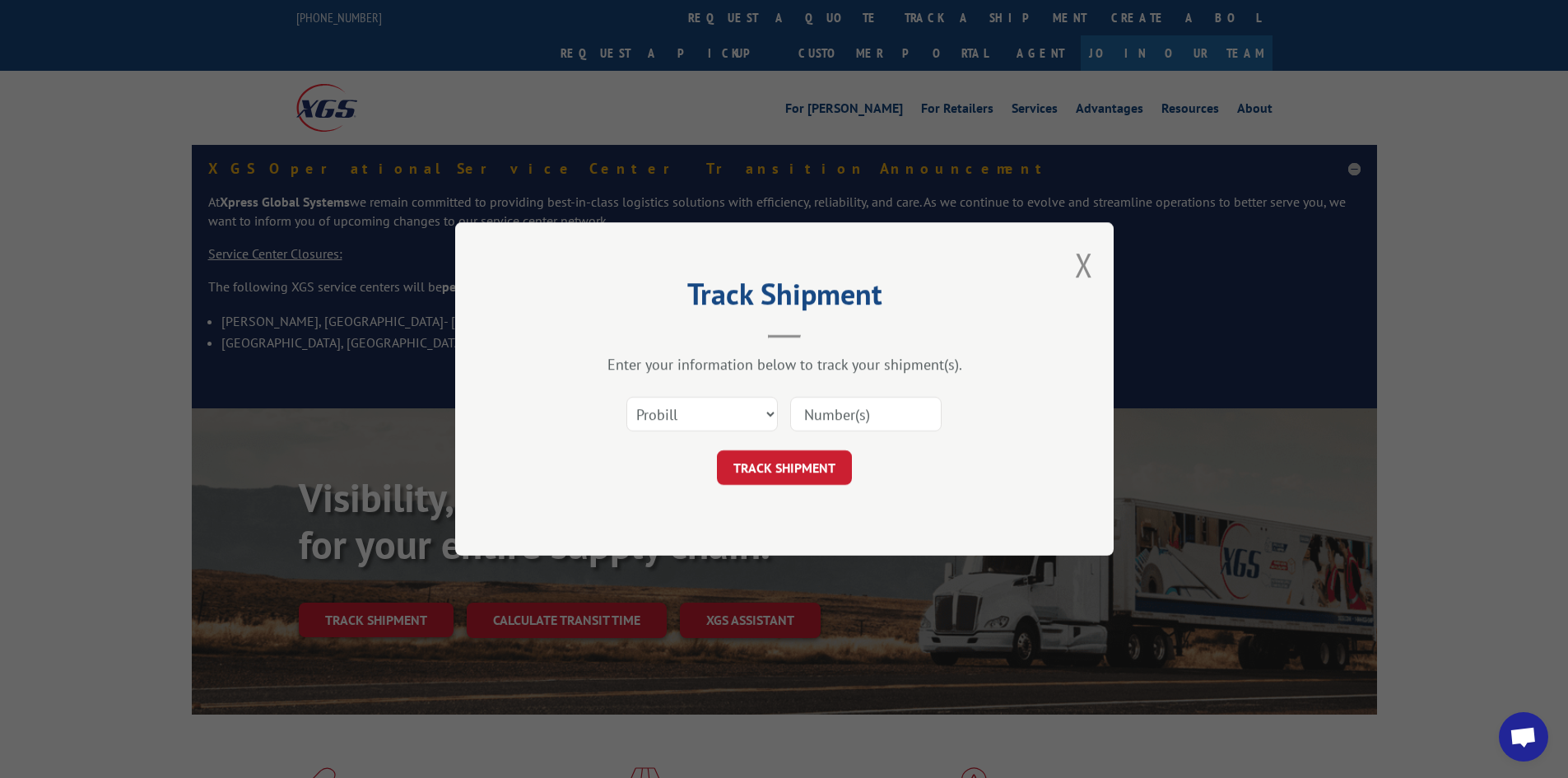
click at [896, 419] on input at bounding box center [866, 413] width 151 height 35
paste input "17228210"
type input "17228210"
click at [776, 471] on button "TRACK SHIPMENT" at bounding box center [784, 468] width 135 height 35
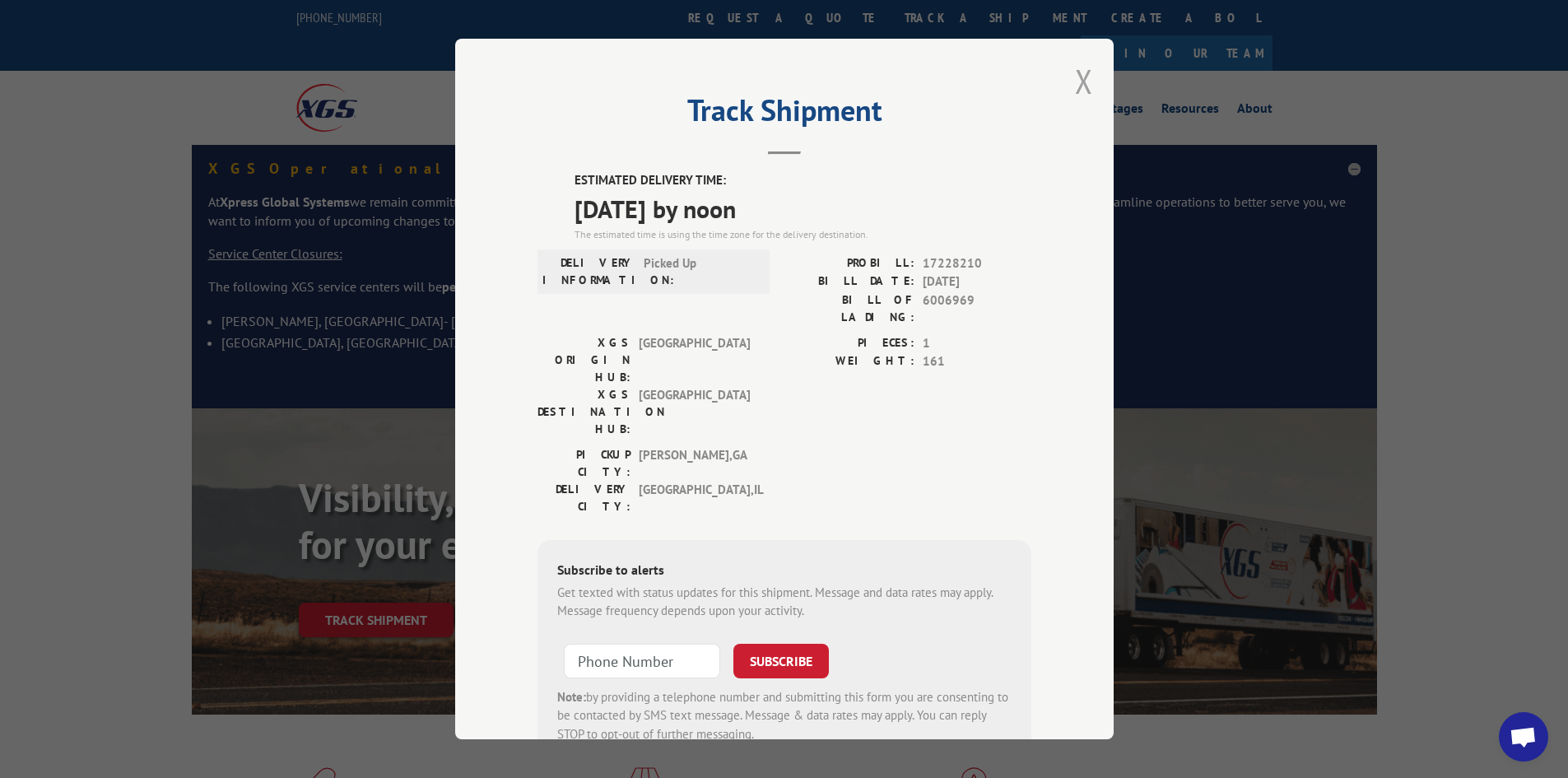
click at [1075, 81] on button "Close modal" at bounding box center [1084, 81] width 18 height 43
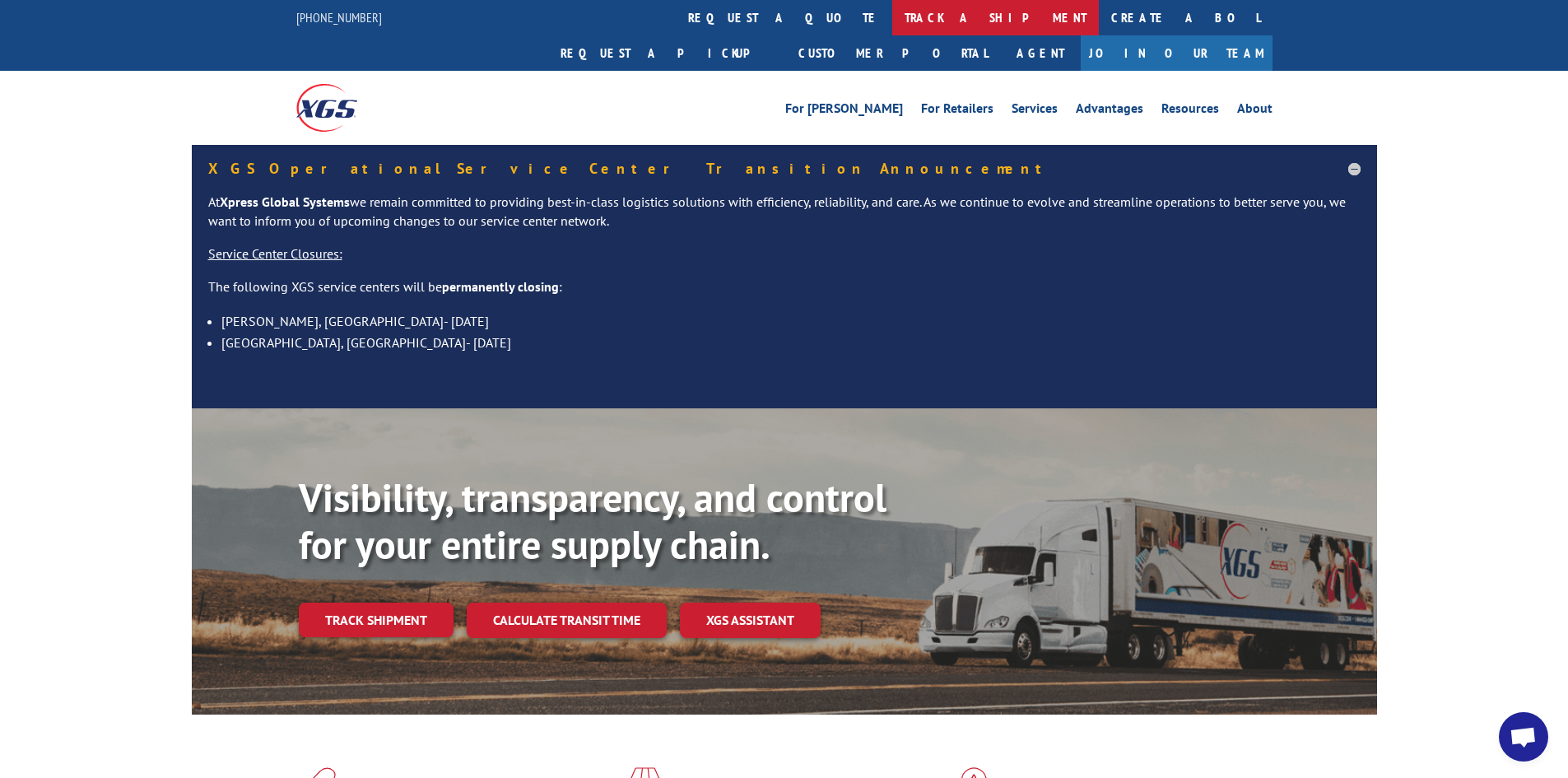
click at [892, 18] on link "track a shipment" at bounding box center [995, 18] width 206 height 36
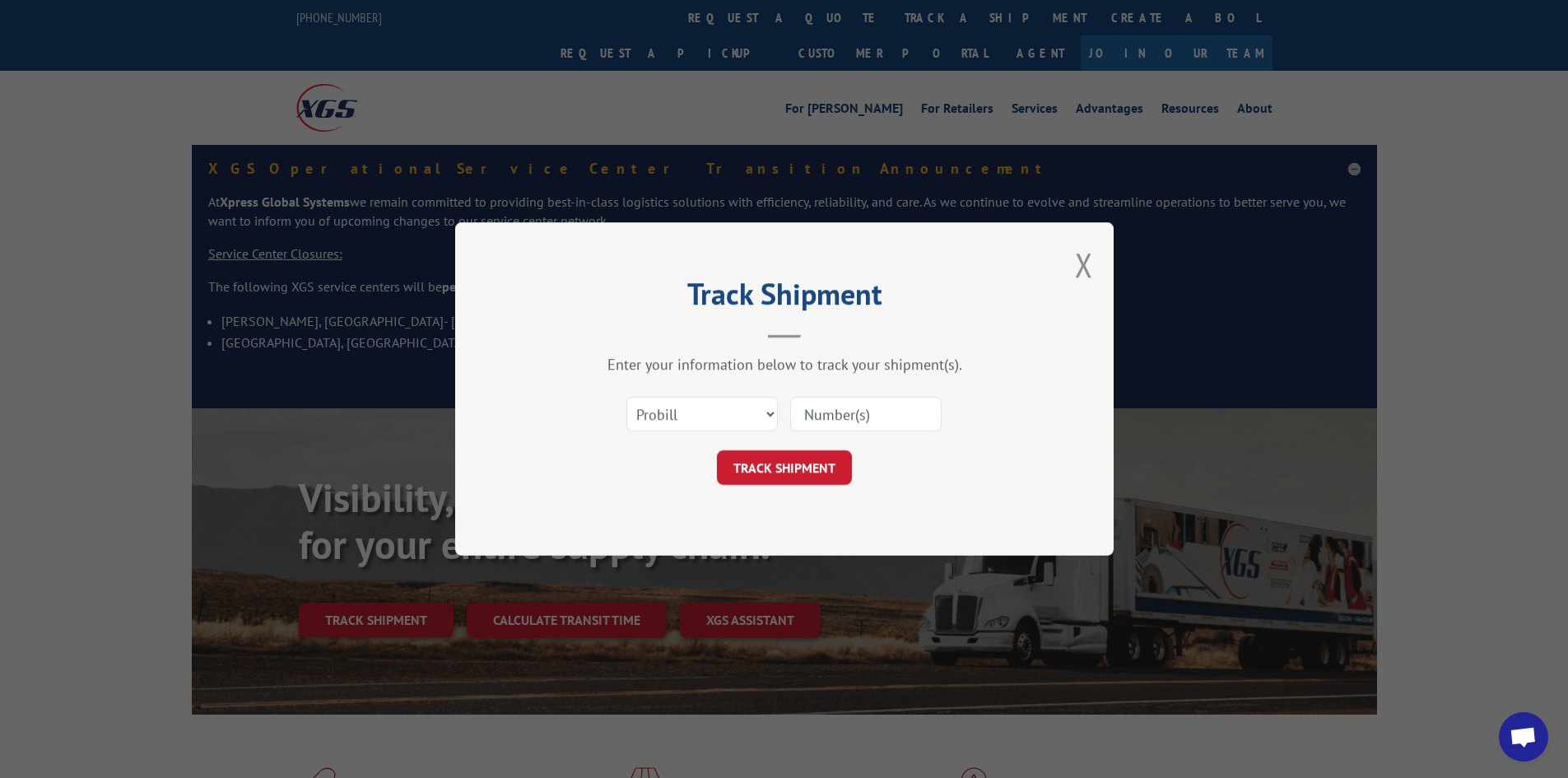
click at [898, 420] on input at bounding box center [866, 413] width 151 height 35
paste input "17469248"
type input "17469248"
drag, startPoint x: 775, startPoint y: 478, endPoint x: 839, endPoint y: 451, distance: 69.5
click at [776, 477] on button "TRACK SHIPMENT" at bounding box center [784, 468] width 135 height 35
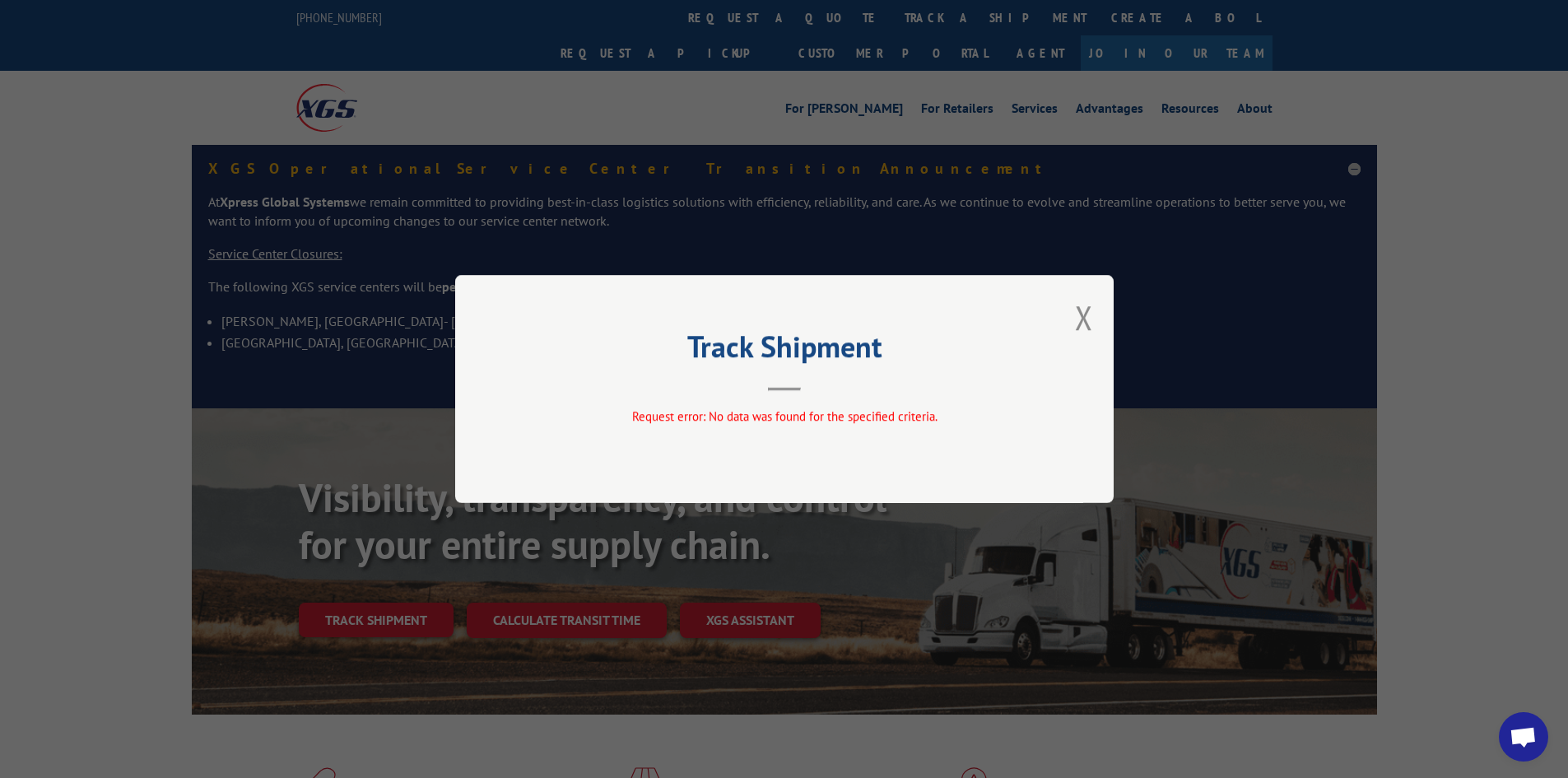
click at [1074, 305] on div "Track Shipment Request error: No data was found for the specified criteria." at bounding box center [784, 389] width 658 height 228
drag, startPoint x: 1081, startPoint y: 315, endPoint x: 1064, endPoint y: 292, distance: 28.6
click at [1081, 314] on button "Close modal" at bounding box center [1084, 317] width 18 height 43
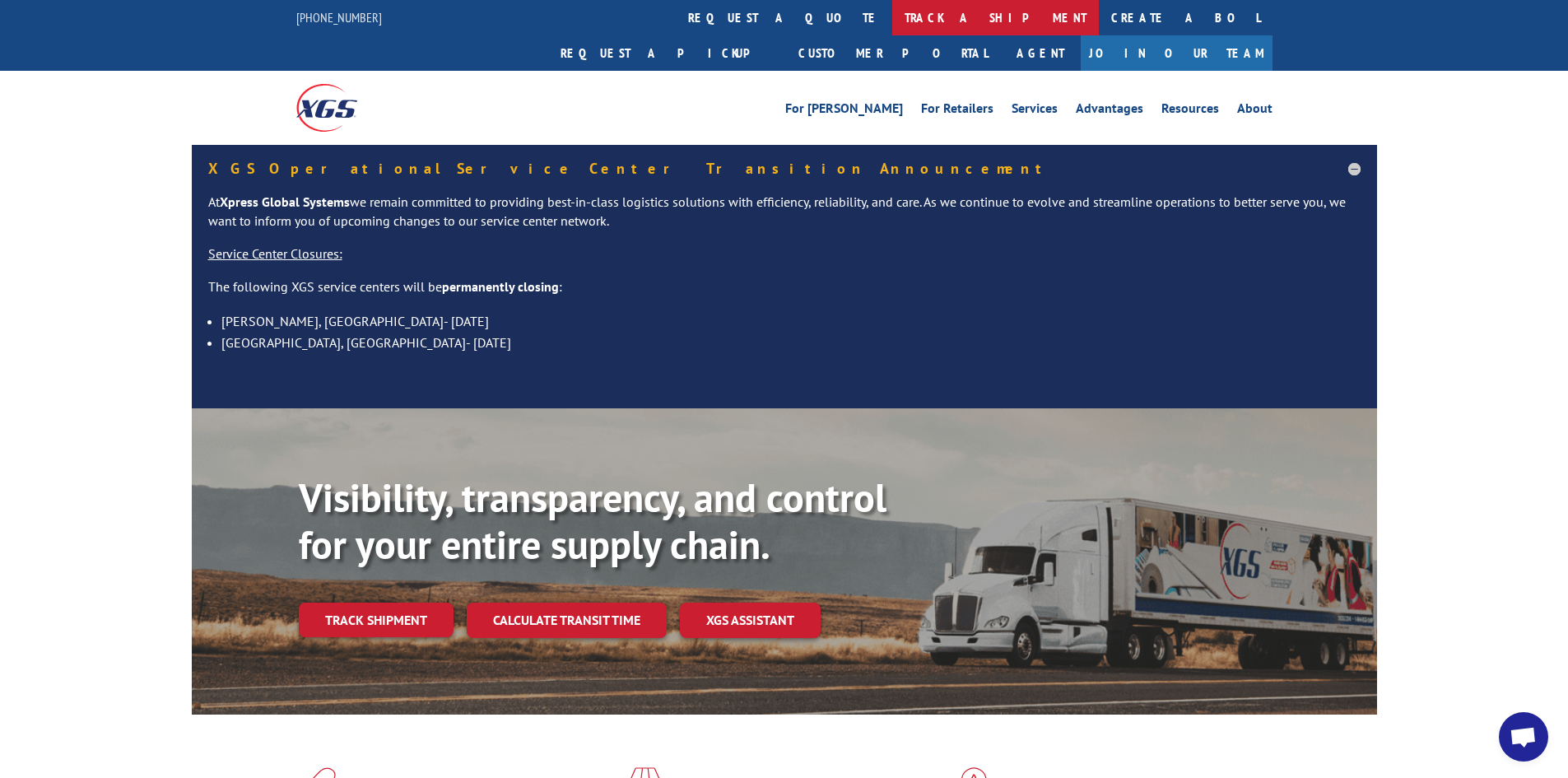
click at [892, 5] on link "track a shipment" at bounding box center [995, 18] width 206 height 36
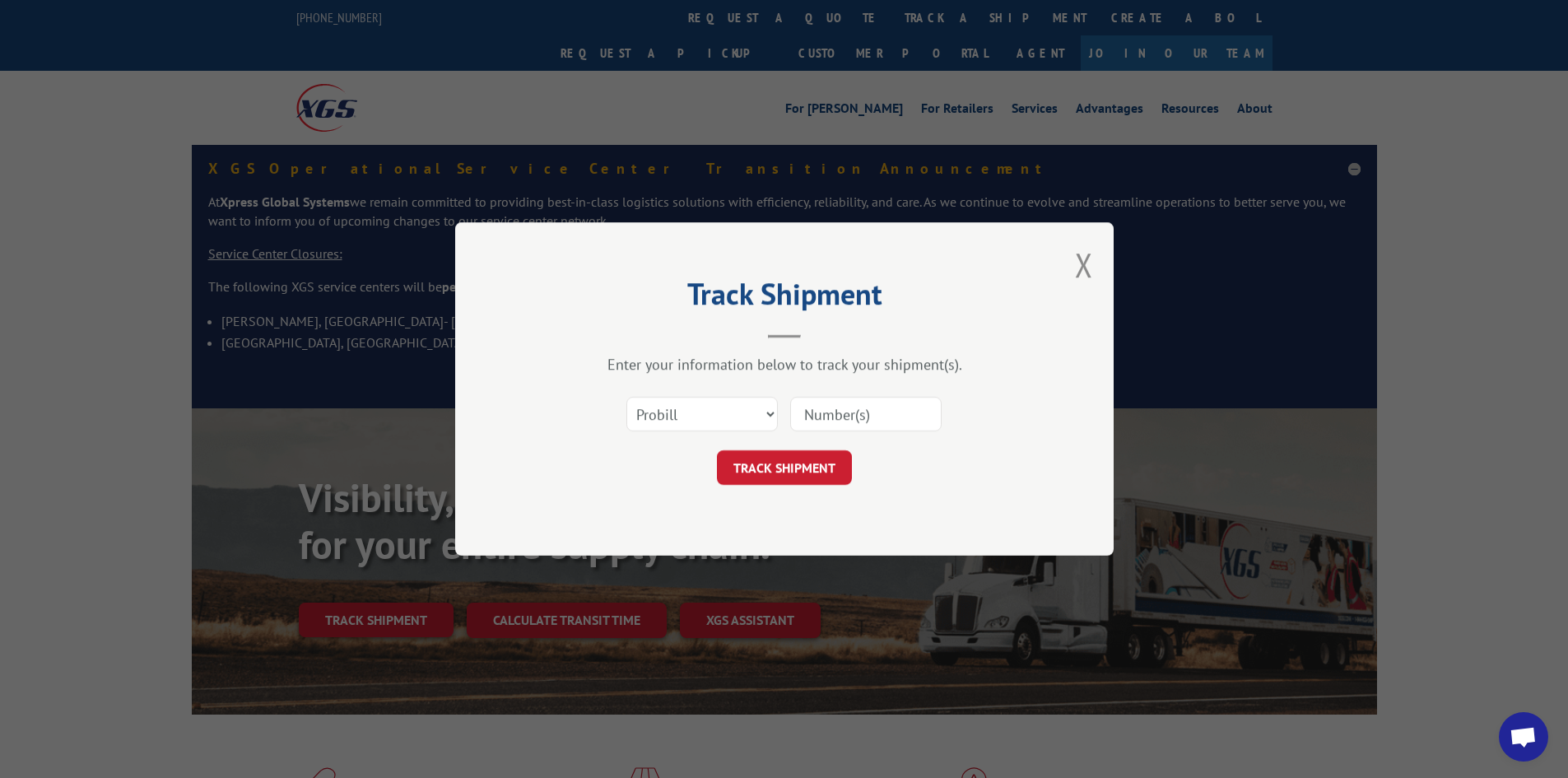
click at [897, 416] on input at bounding box center [866, 413] width 151 height 35
paste input "17516334"
type input "17516334"
click at [808, 464] on button "TRACK SHIPMENT" at bounding box center [784, 468] width 135 height 35
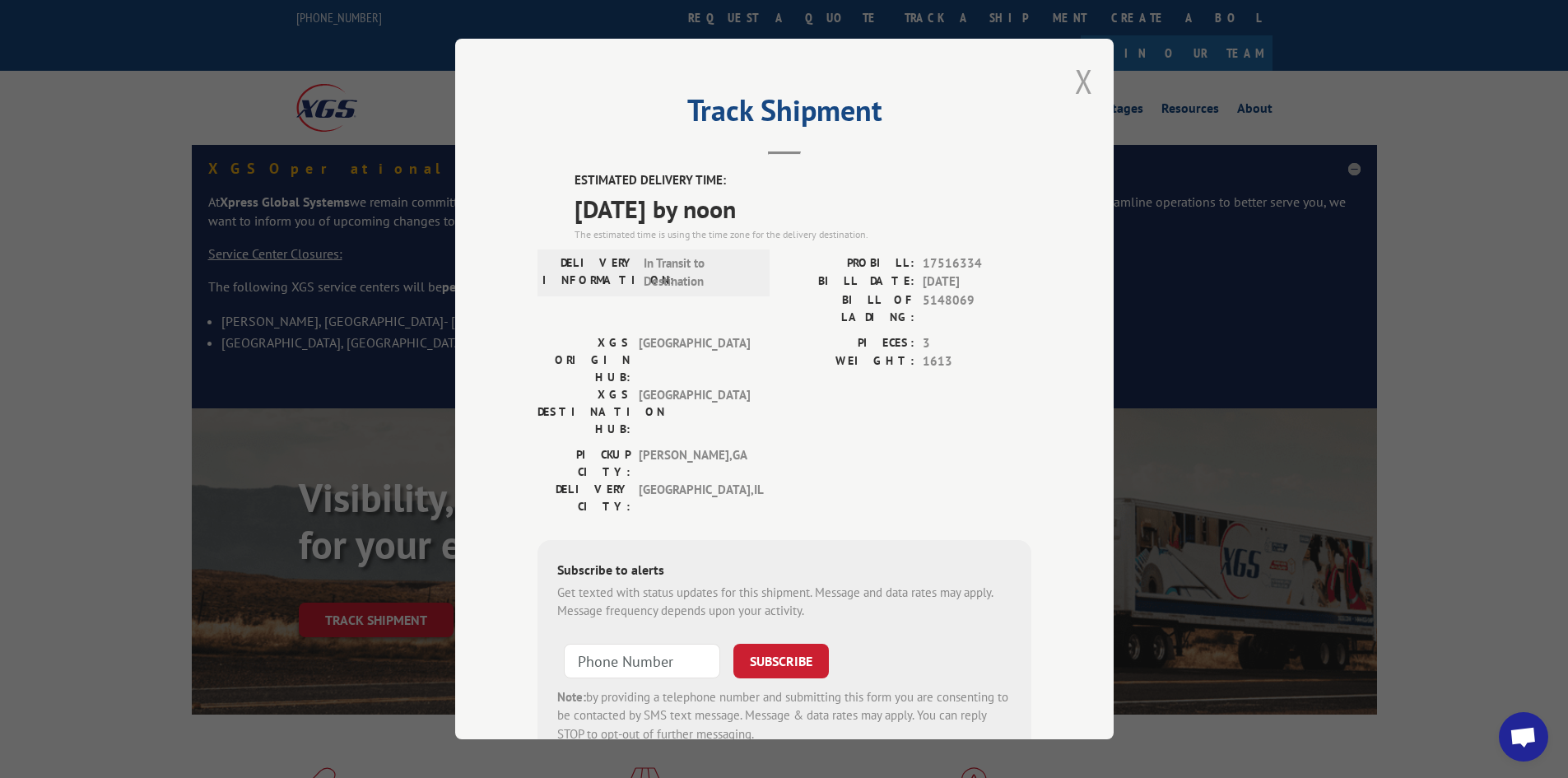
drag, startPoint x: 1085, startPoint y: 88, endPoint x: 832, endPoint y: 37, distance: 258.1
click at [1083, 88] on button "Close modal" at bounding box center [1084, 81] width 18 height 43
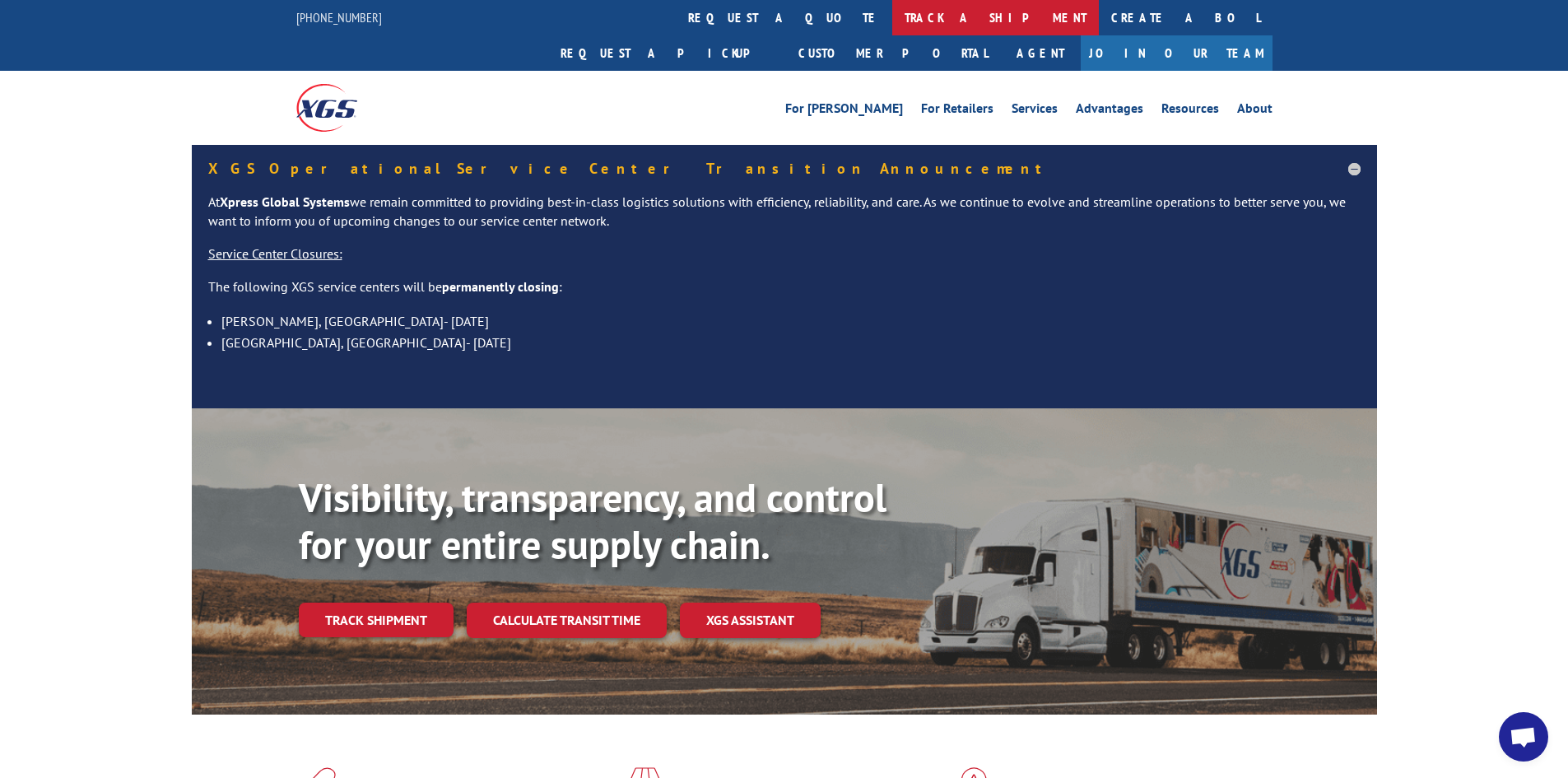
click at [892, 17] on link "track a shipment" at bounding box center [995, 18] width 206 height 36
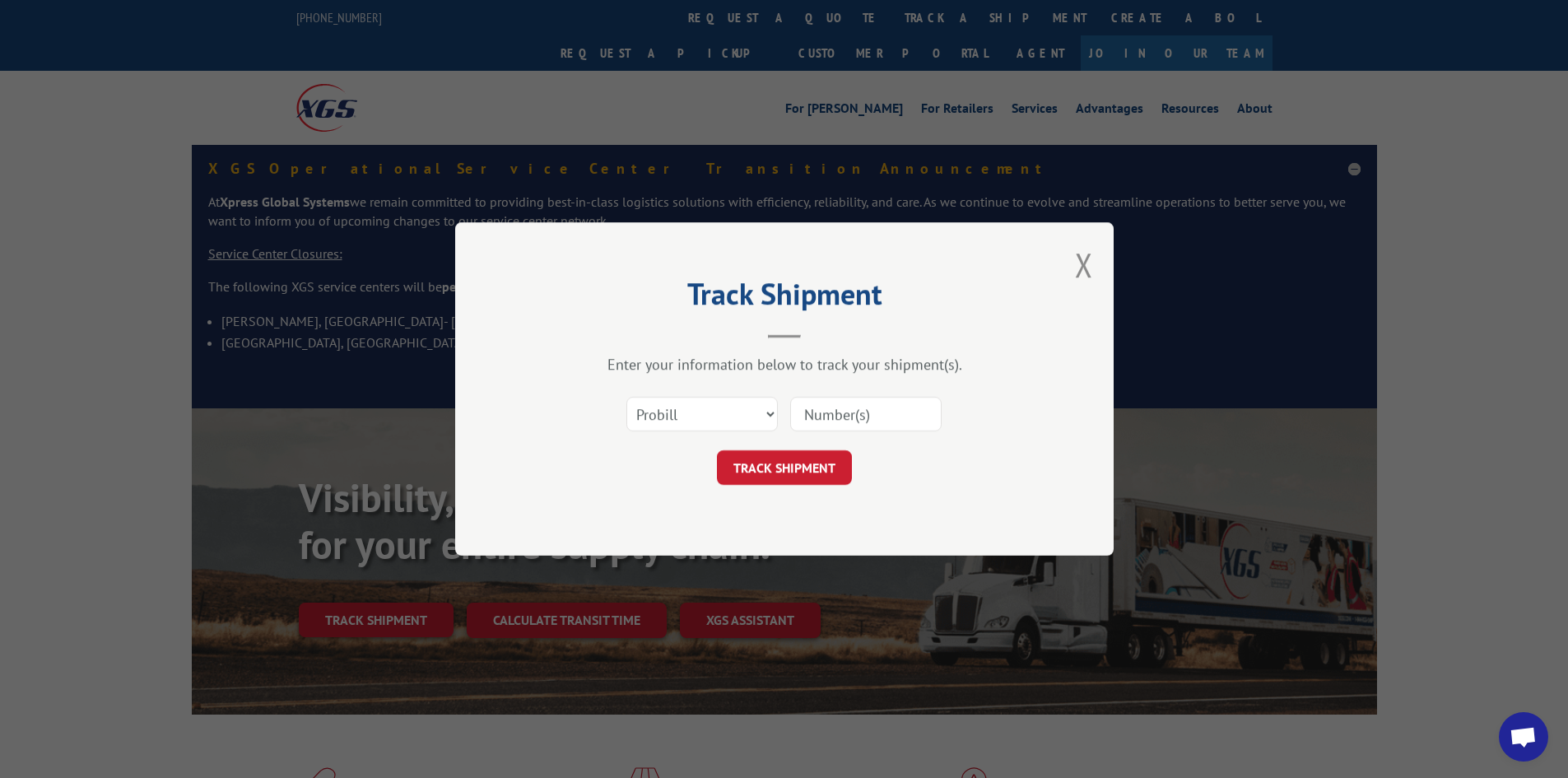
click at [853, 419] on input at bounding box center [866, 413] width 151 height 35
paste input "17520794"
type input "17520794"
click at [784, 471] on button "TRACK SHIPMENT" at bounding box center [784, 468] width 135 height 35
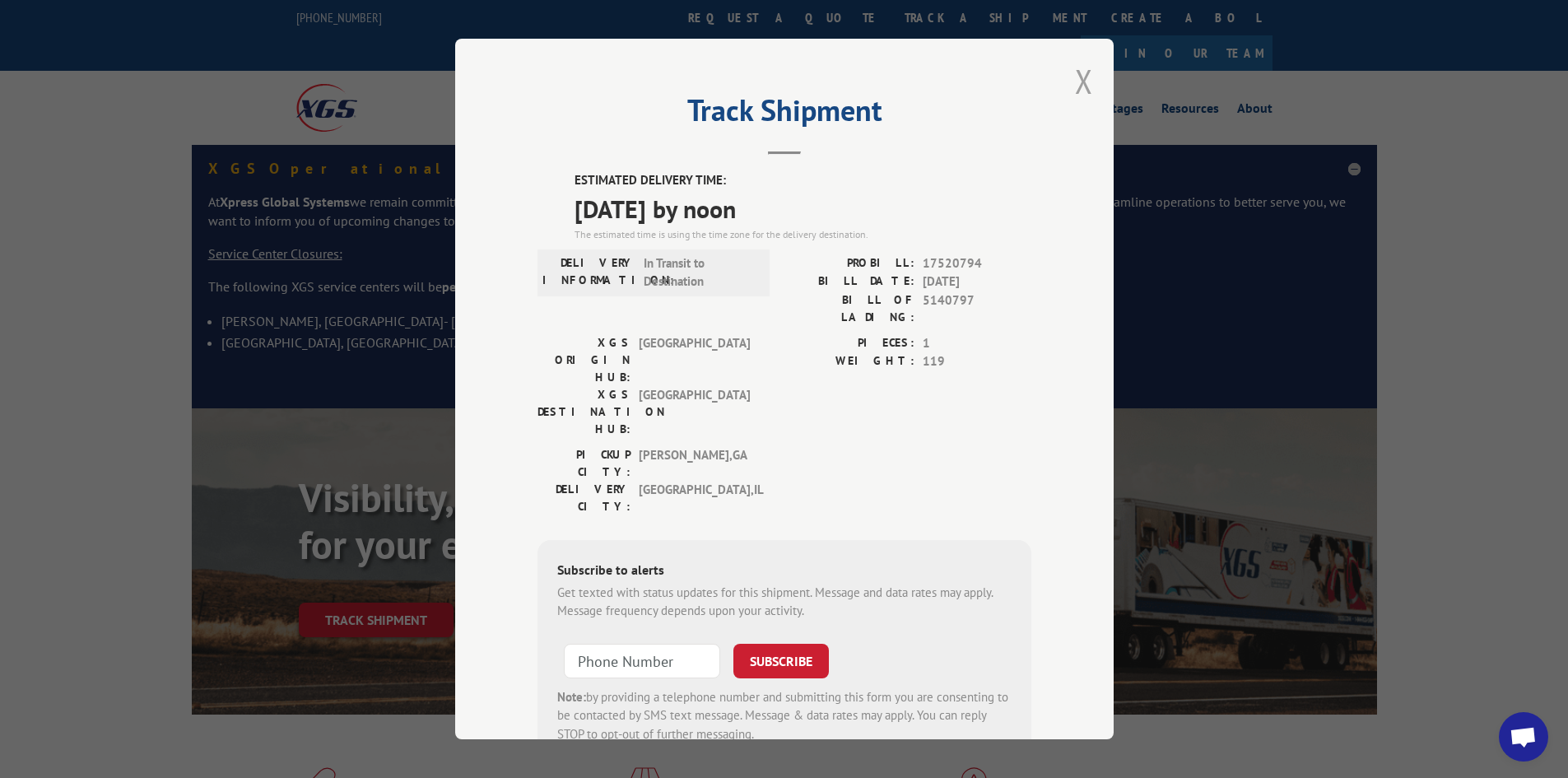
drag, startPoint x: 1081, startPoint y: 86, endPoint x: 915, endPoint y: 48, distance: 170.3
click at [1079, 86] on button "Close modal" at bounding box center [1084, 81] width 18 height 43
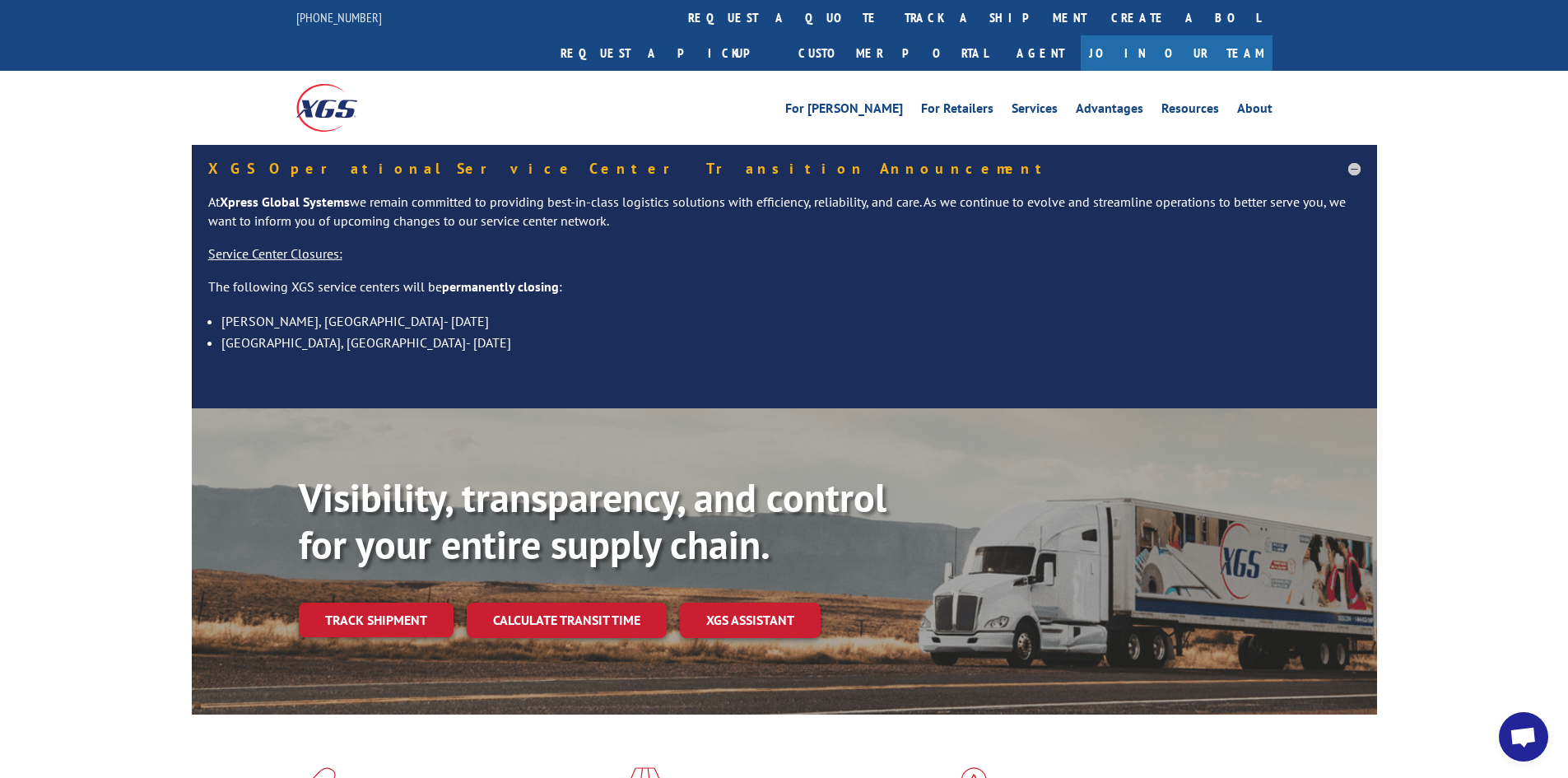
drag, startPoint x: 696, startPoint y: 18, endPoint x: 843, endPoint y: 112, distance: 174.5
click at [892, 18] on link "track a shipment" at bounding box center [995, 18] width 206 height 36
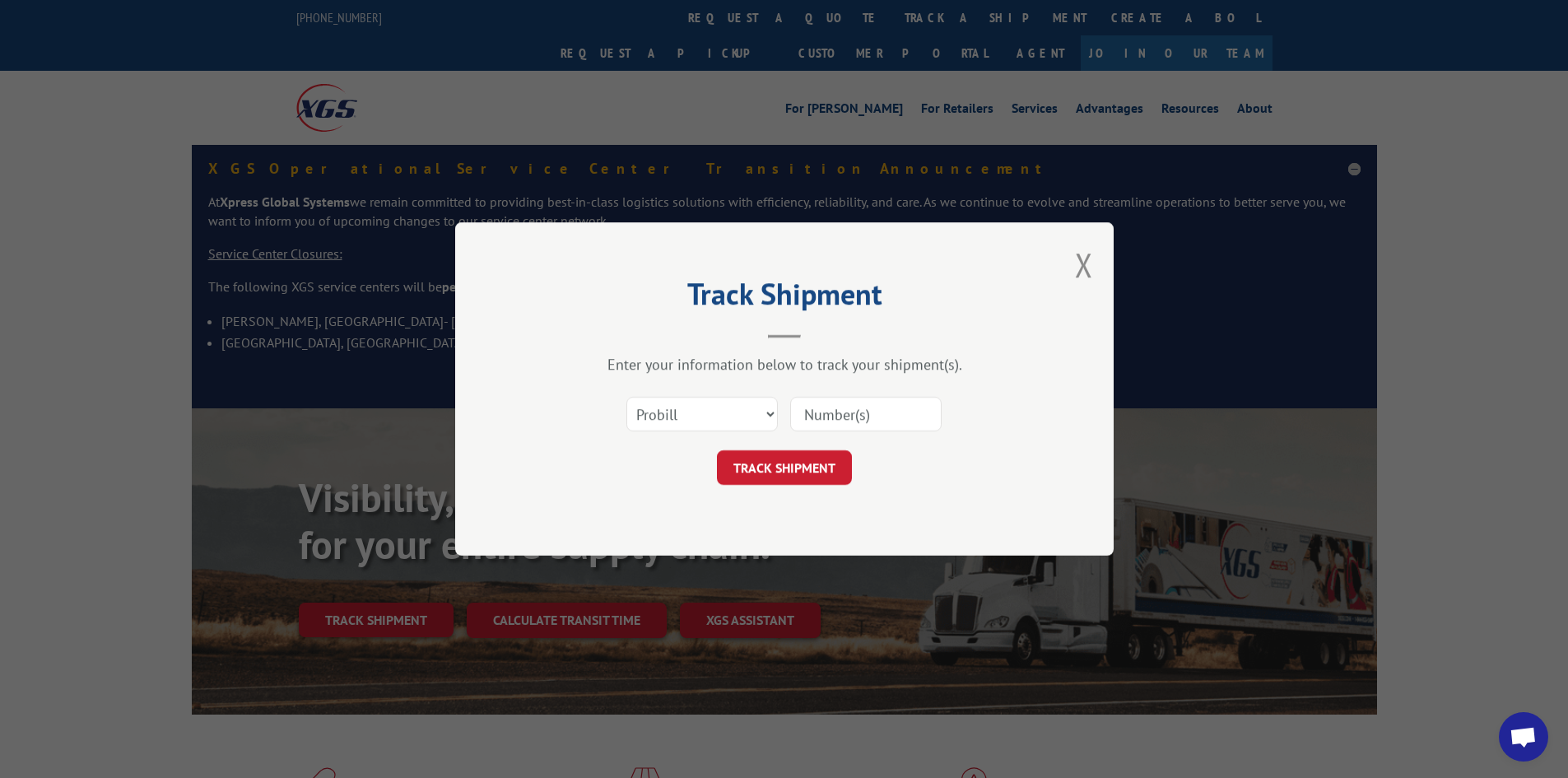
click at [853, 419] on input at bounding box center [866, 413] width 151 height 35
paste input "17590508"
type input "17590508"
click at [783, 472] on button "TRACK SHIPMENT" at bounding box center [784, 468] width 135 height 35
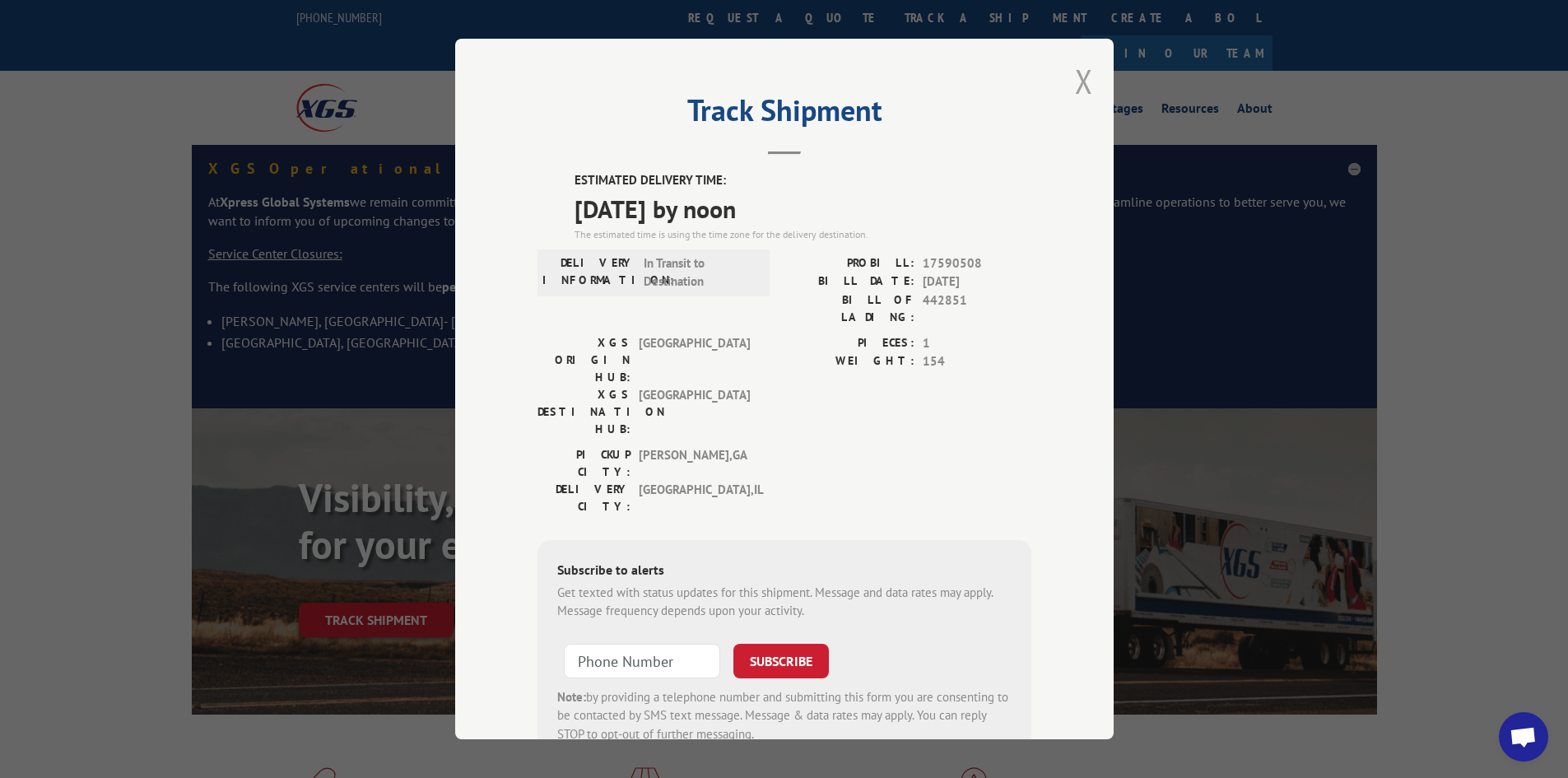
click at [1075, 71] on button "Close modal" at bounding box center [1084, 81] width 18 height 43
